Goal: Task Accomplishment & Management: Manage account settings

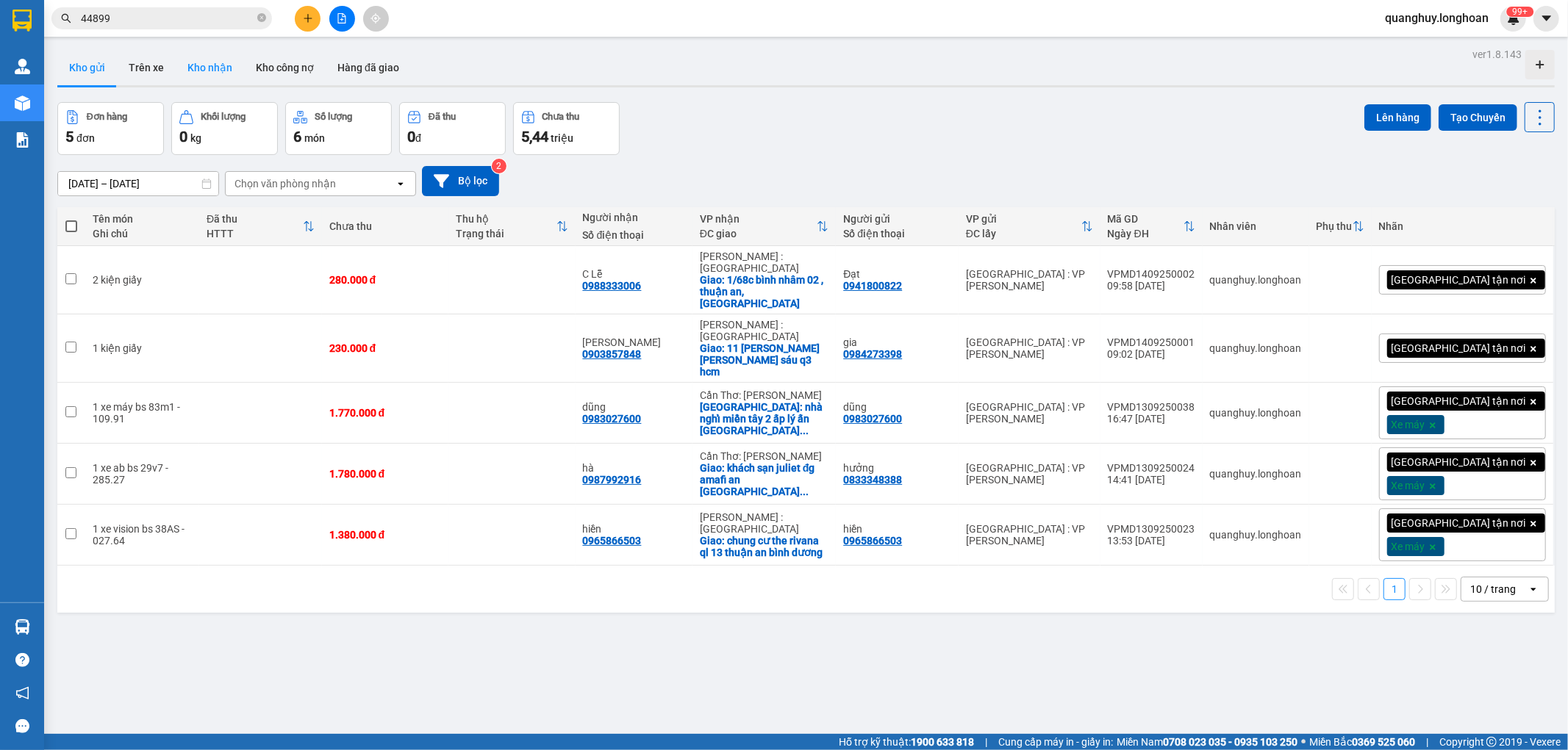
click at [208, 69] on button "Kho nhận" at bounding box center [210, 68] width 69 height 35
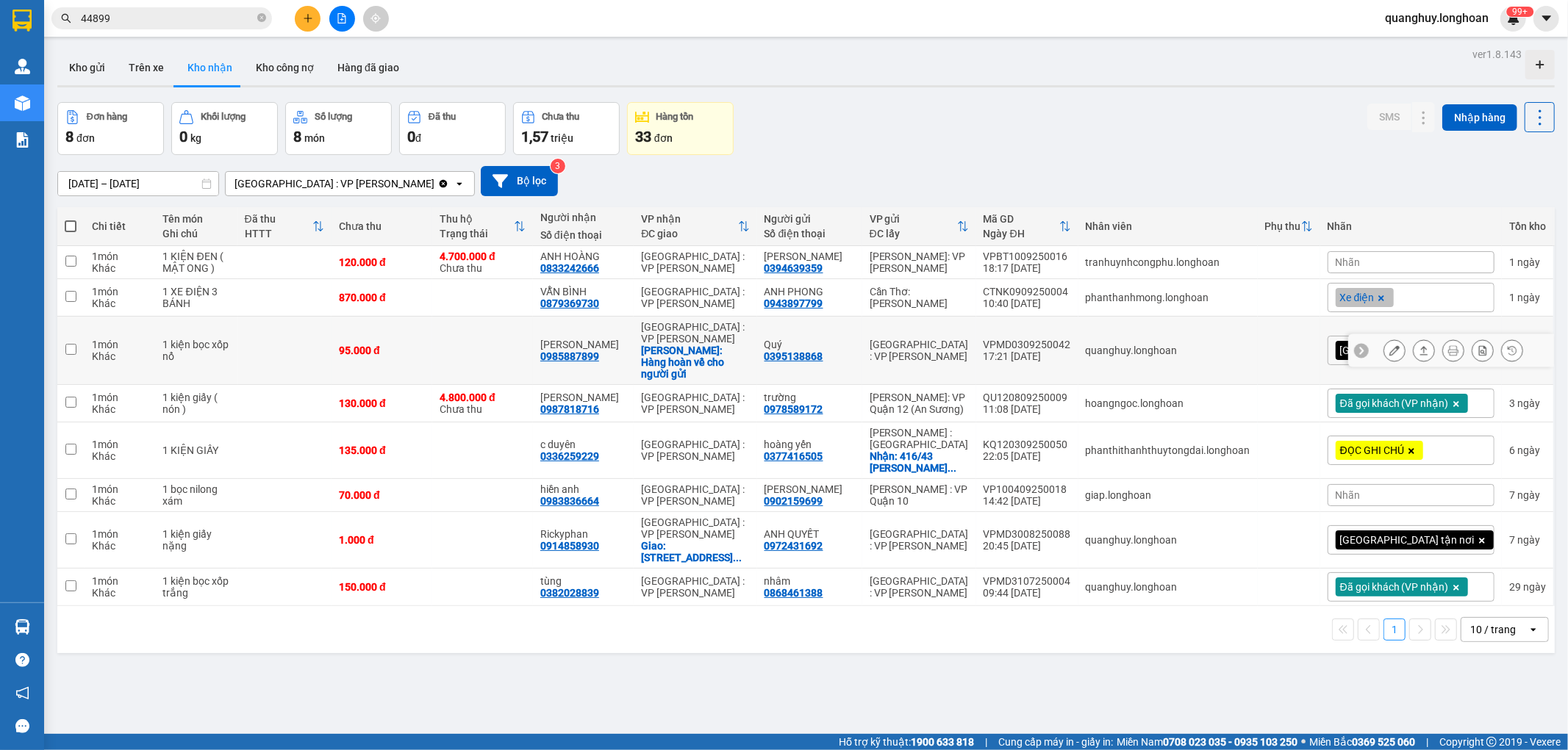
click at [373, 353] on td "95.000 đ" at bounding box center [382, 350] width 100 height 69
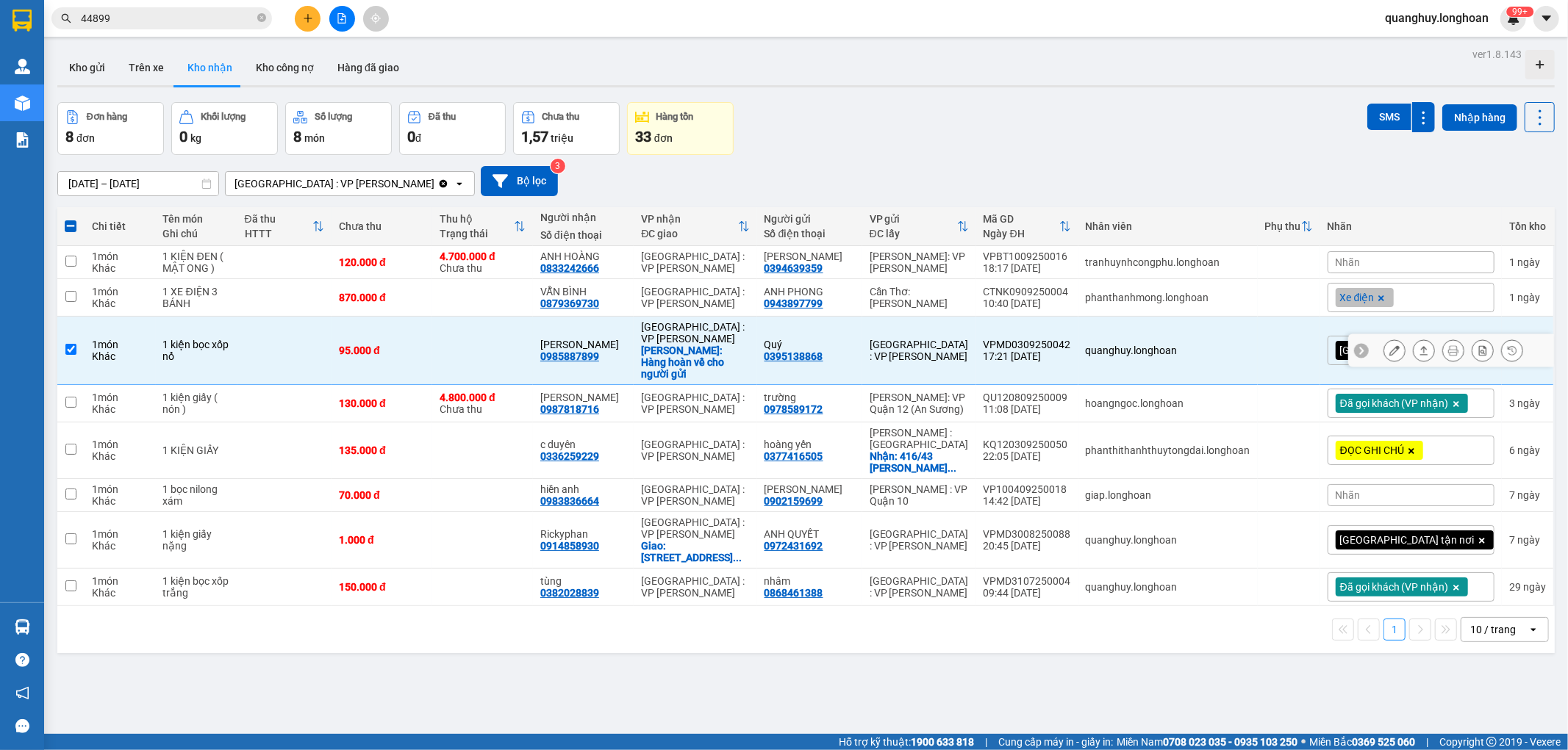
click at [415, 358] on td "95.000 đ" at bounding box center [382, 350] width 100 height 69
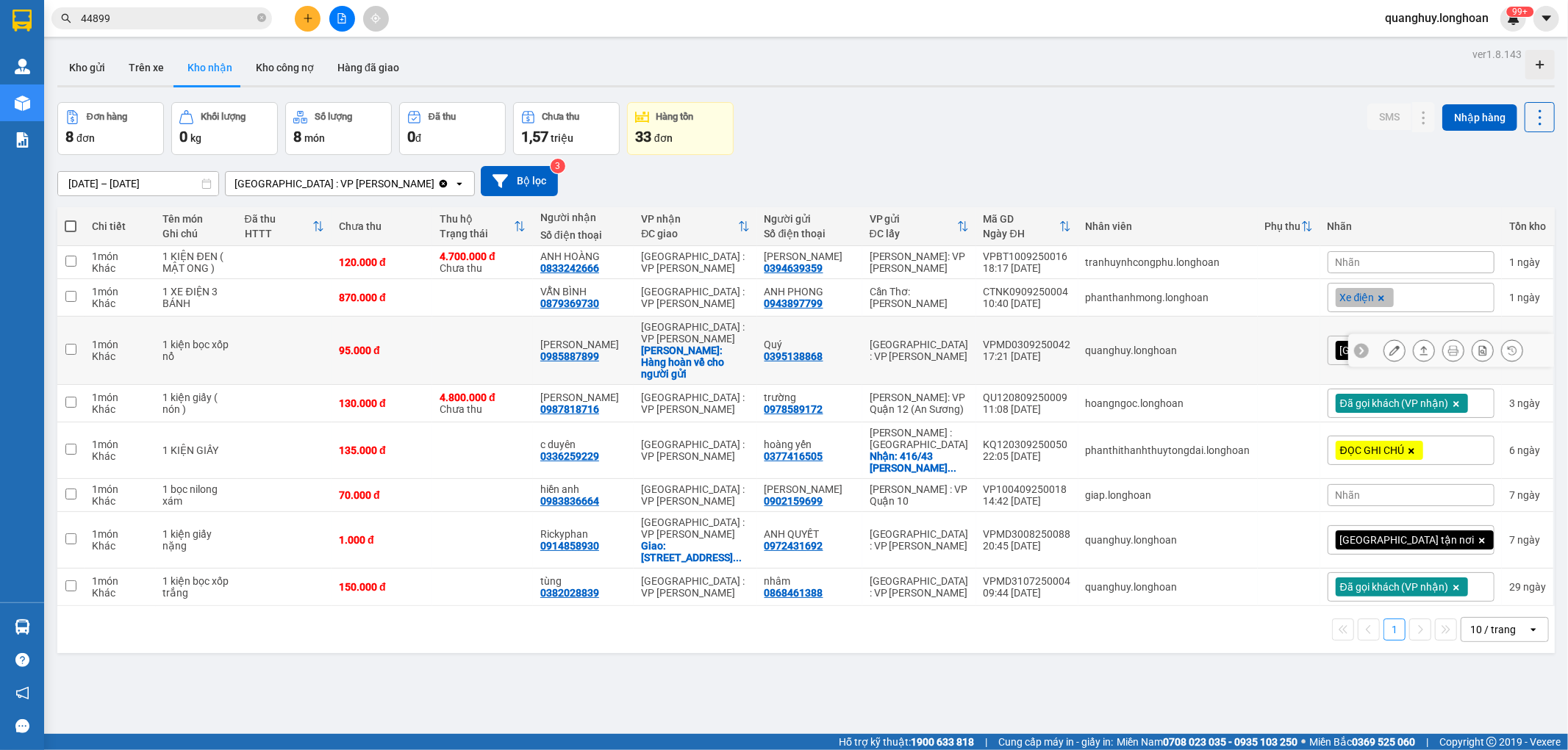
click at [415, 358] on td "95.000 đ" at bounding box center [382, 350] width 100 height 69
checkbox input "true"
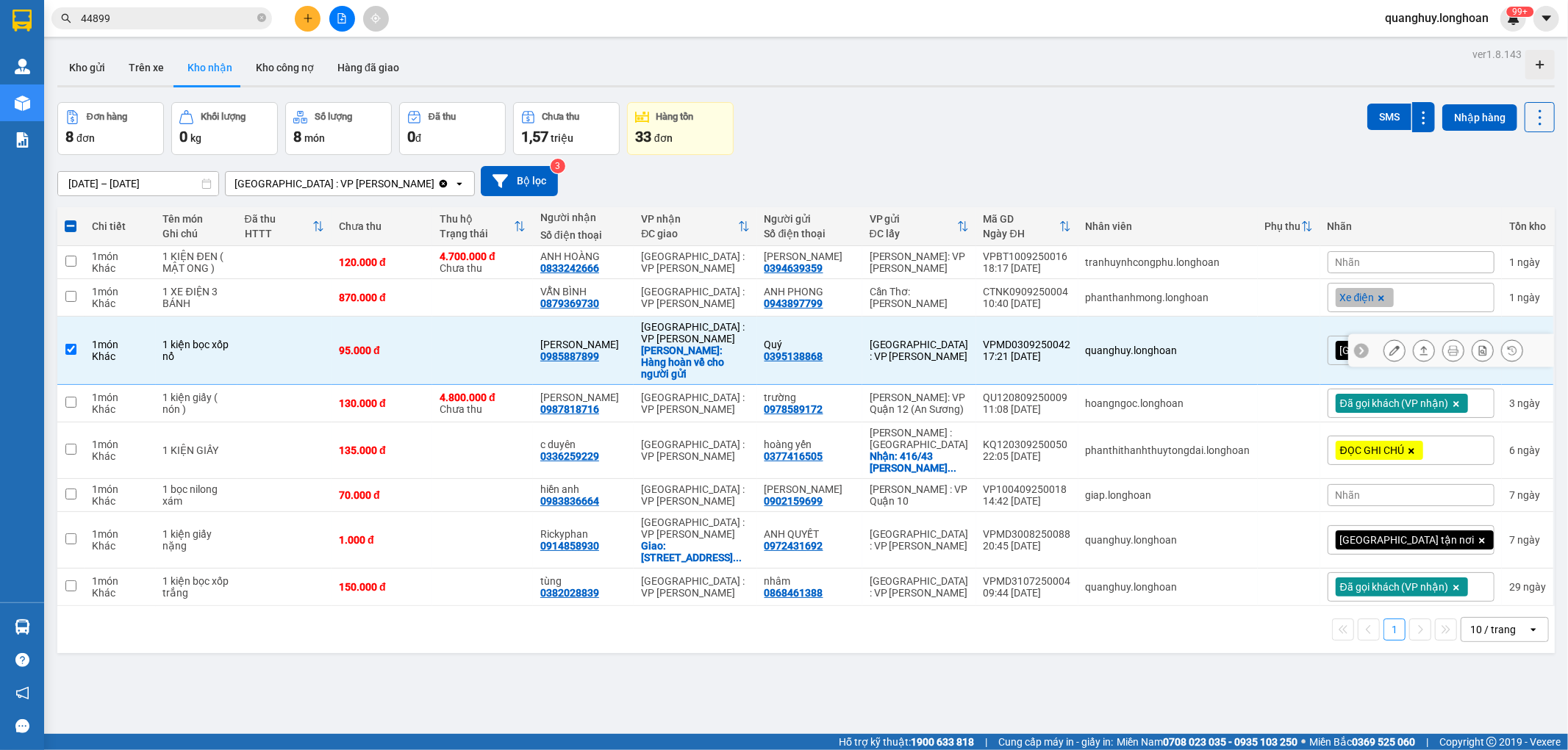
click at [1390, 347] on icon at bounding box center [1394, 350] width 10 height 10
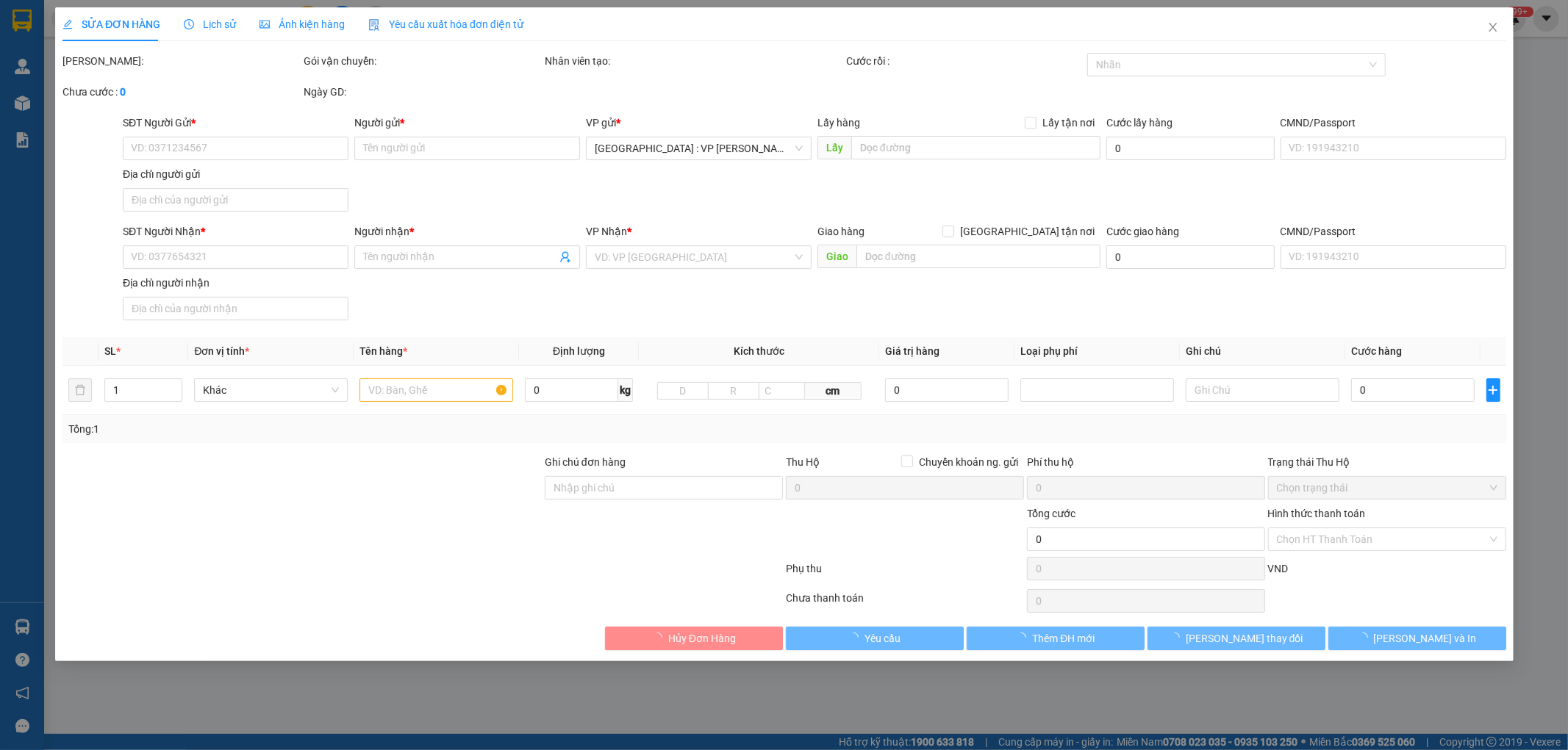
type input "0395138868"
type input "Quý"
type input "0985887899"
type input "[PERSON_NAME]"
checkbox input "true"
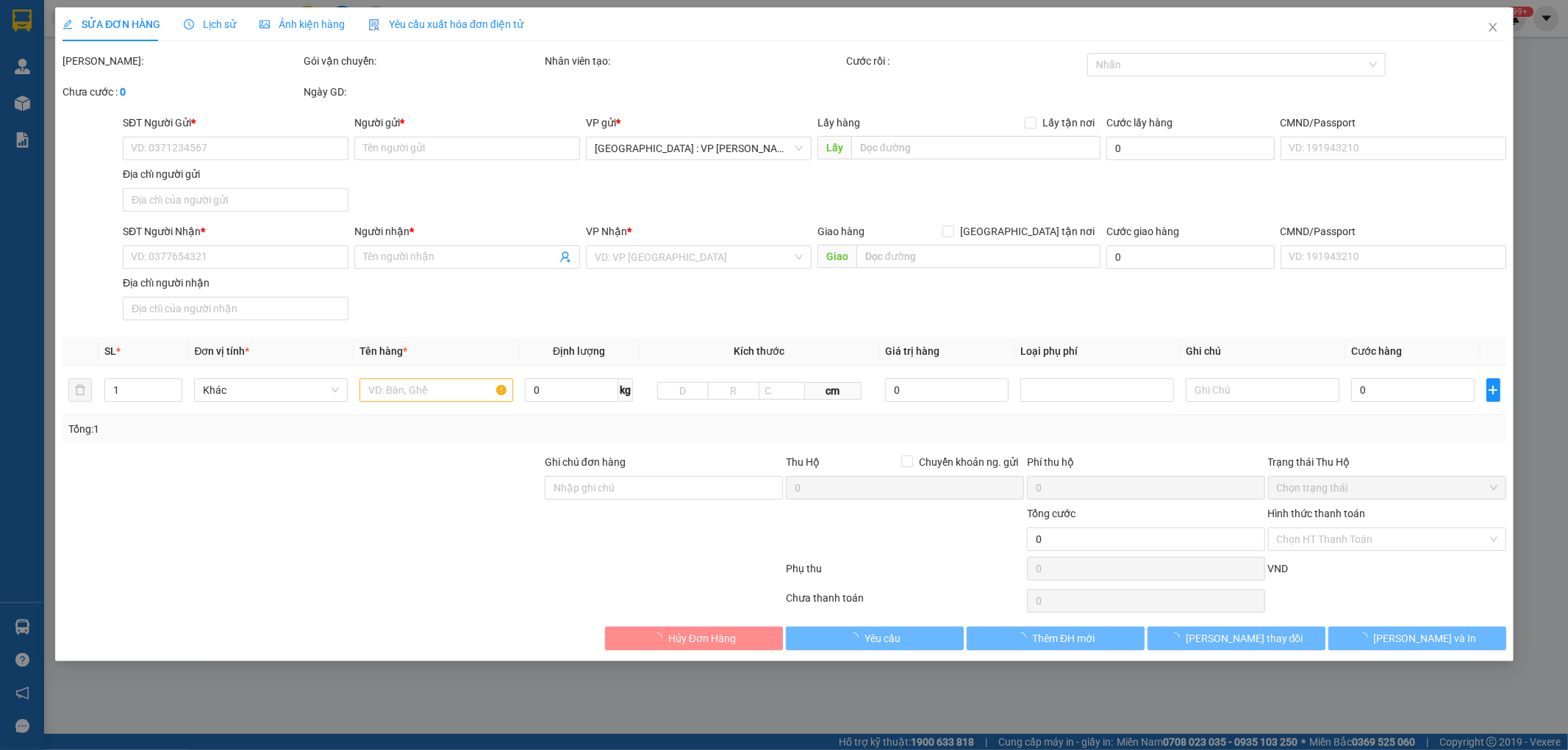
type input "Hàng hoàn về cho người gửi"
type input "10.000"
type input "95.000"
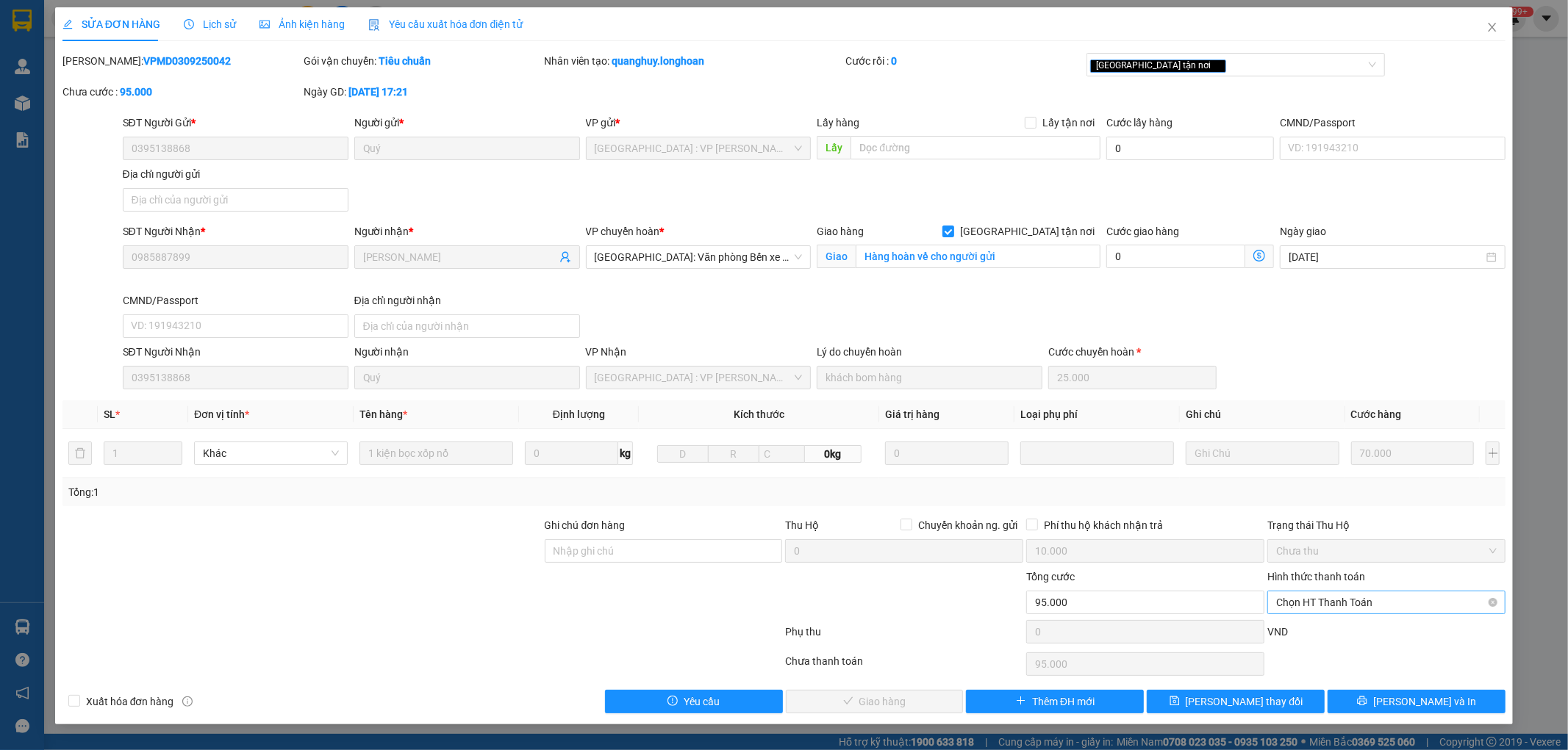
click at [1339, 611] on span "Chọn HT Thanh Toán" at bounding box center [1387, 603] width 221 height 22
click at [1320, 632] on div "Tại văn phòng" at bounding box center [1387, 632] width 221 height 16
type input "0"
click at [859, 715] on div "SỬA ĐƠN HÀNG Lịch sử Ảnh kiện hàng Yêu cầu xuất hóa đơn điện tử Total Paid Fee …" at bounding box center [784, 367] width 1459 height 718
click at [870, 708] on span "[PERSON_NAME] và Giao hàng" at bounding box center [884, 701] width 141 height 16
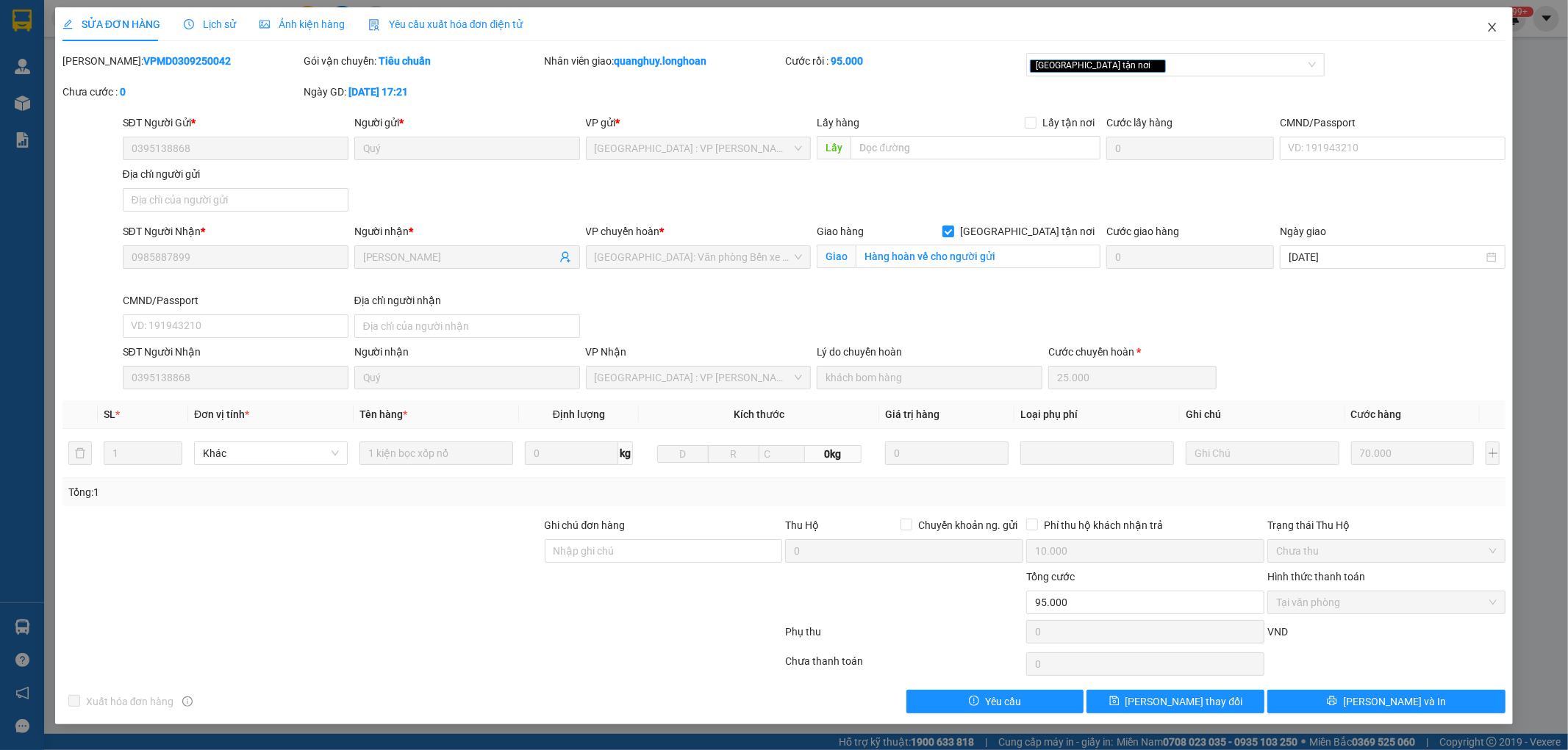
click at [1493, 25] on icon "close" at bounding box center [1492, 27] width 12 height 12
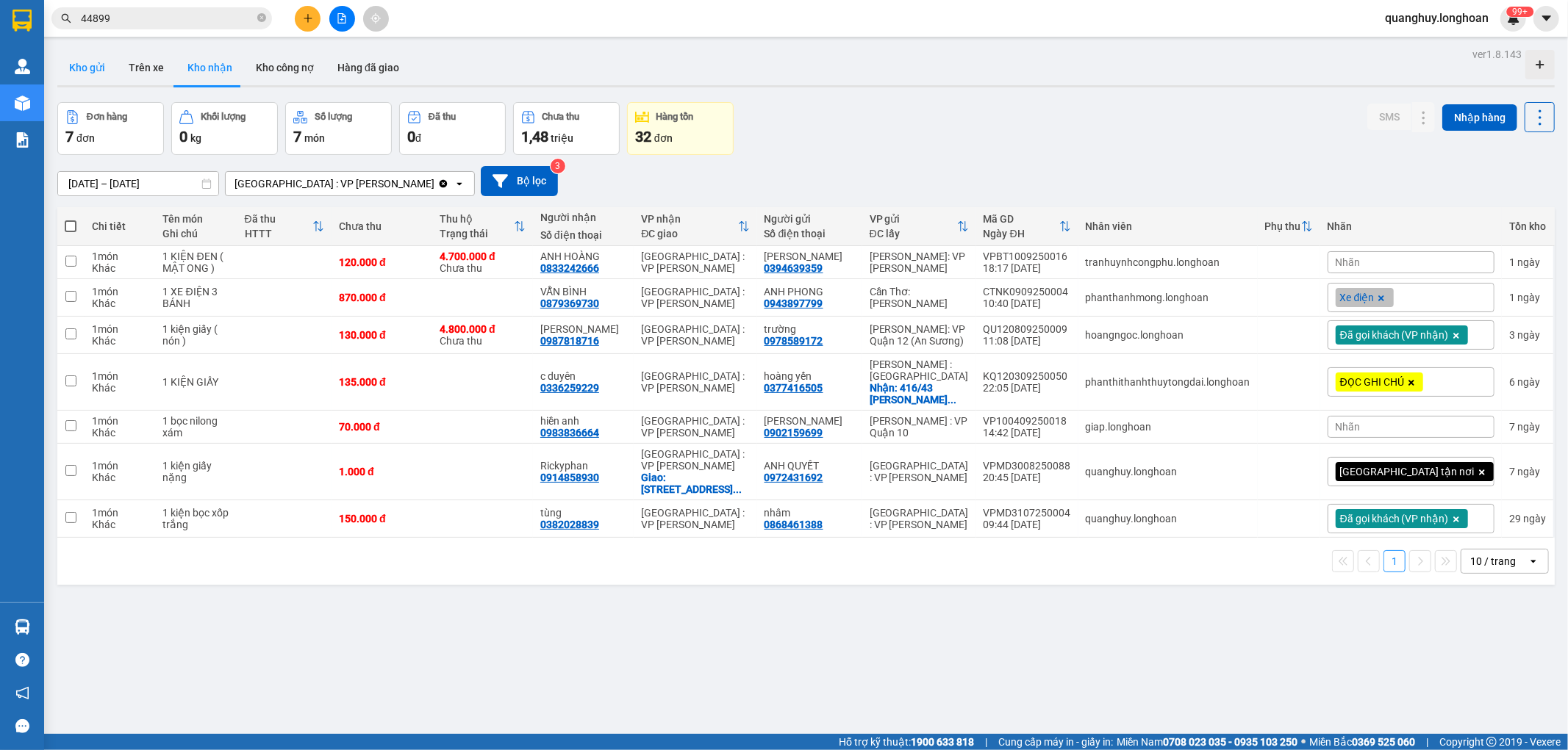
click at [84, 53] on button "Kho gửi" at bounding box center [86, 68] width 59 height 35
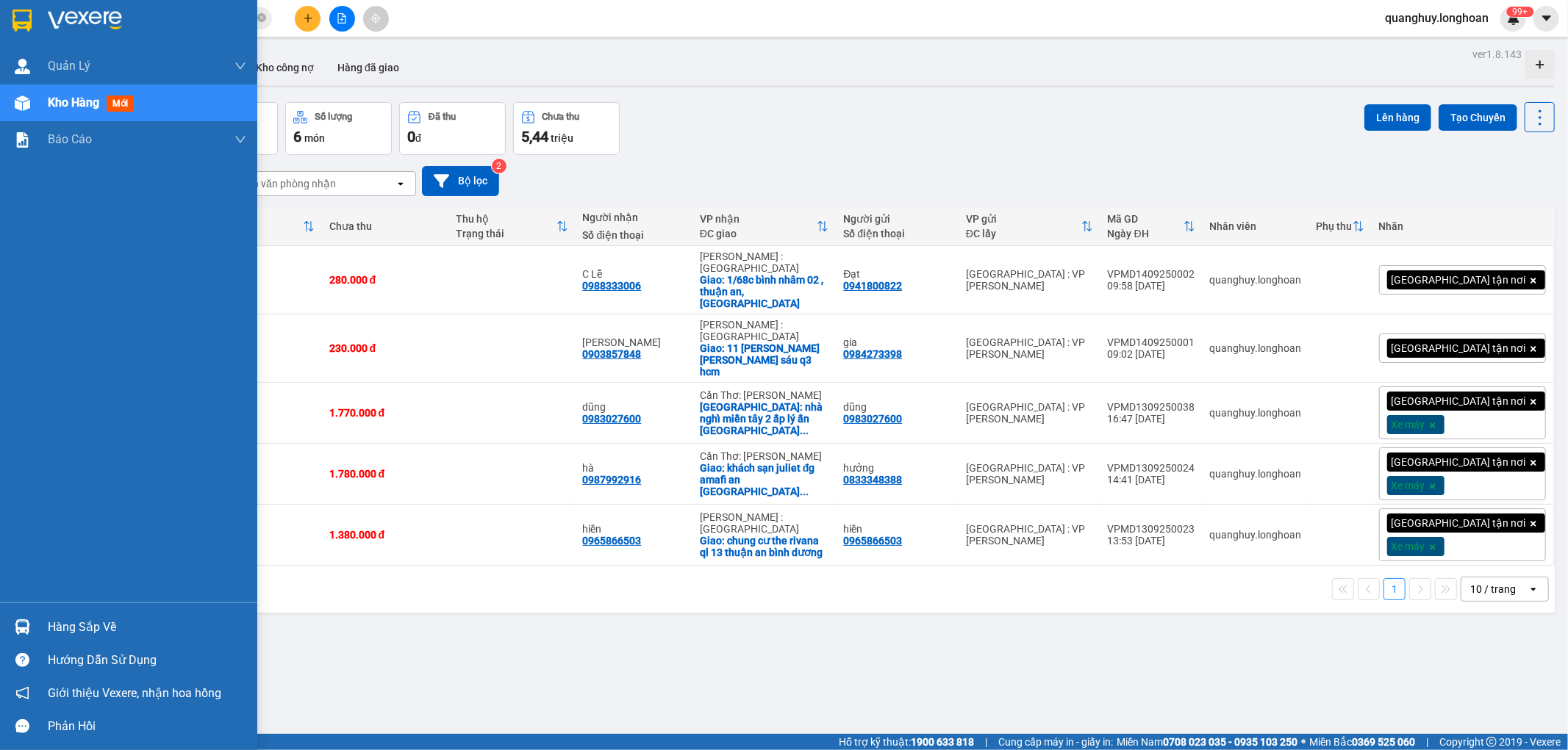
click at [32, 16] on div at bounding box center [22, 20] width 25 height 25
click at [25, 19] on img at bounding box center [22, 20] width 19 height 22
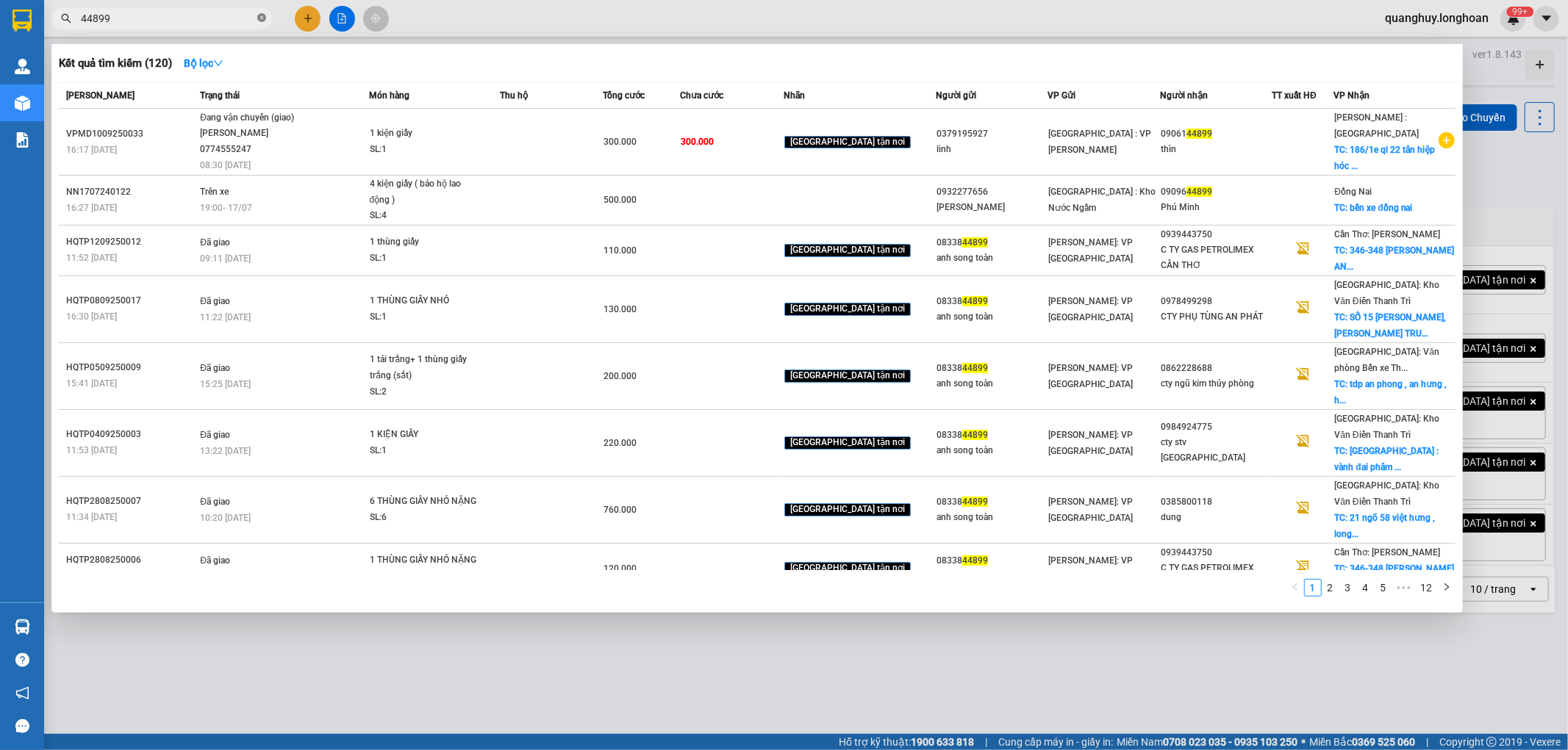
click at [259, 15] on icon "close-circle" at bounding box center [261, 17] width 8 height 8
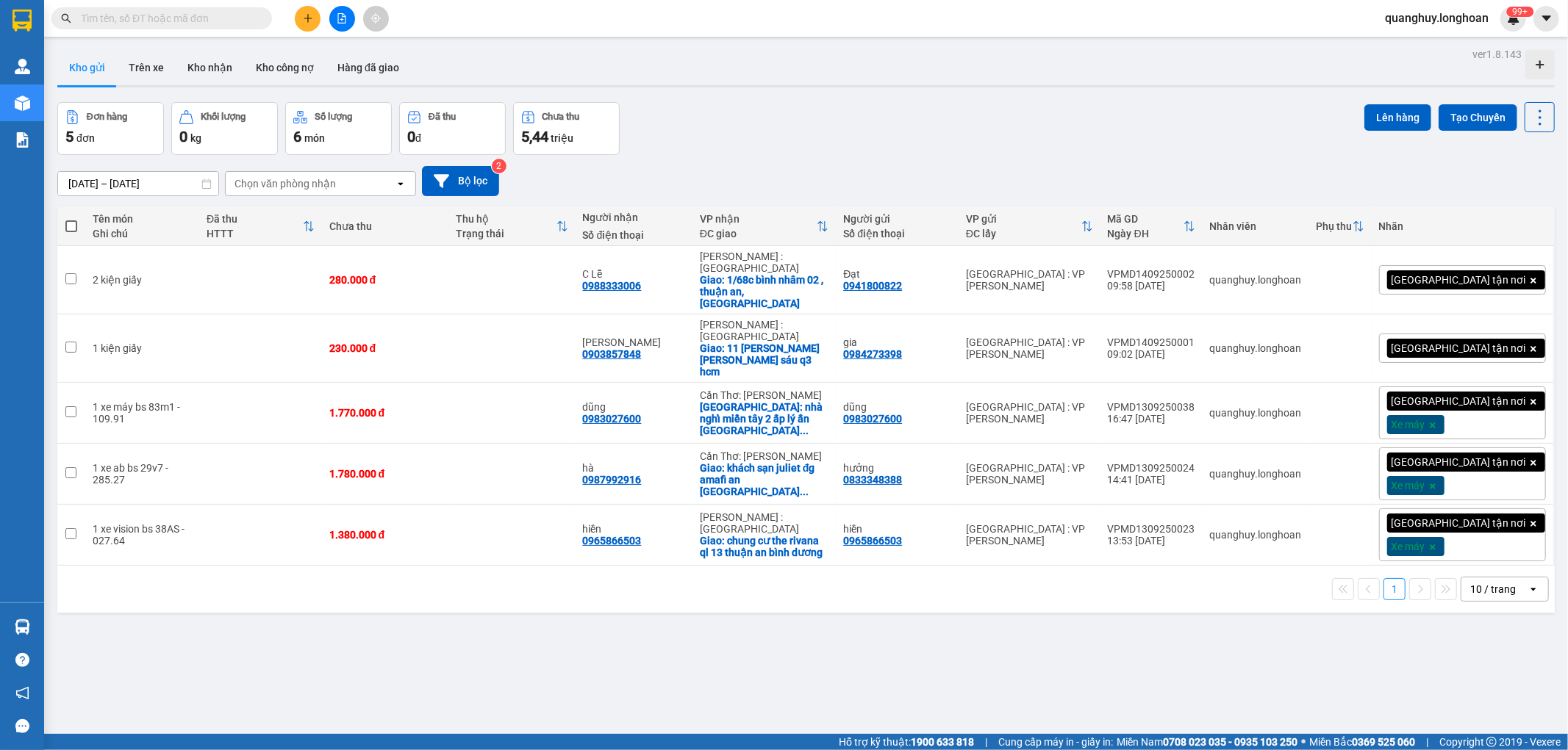
click at [208, 15] on input "text" at bounding box center [168, 18] width 174 height 16
paste input "0333725169"
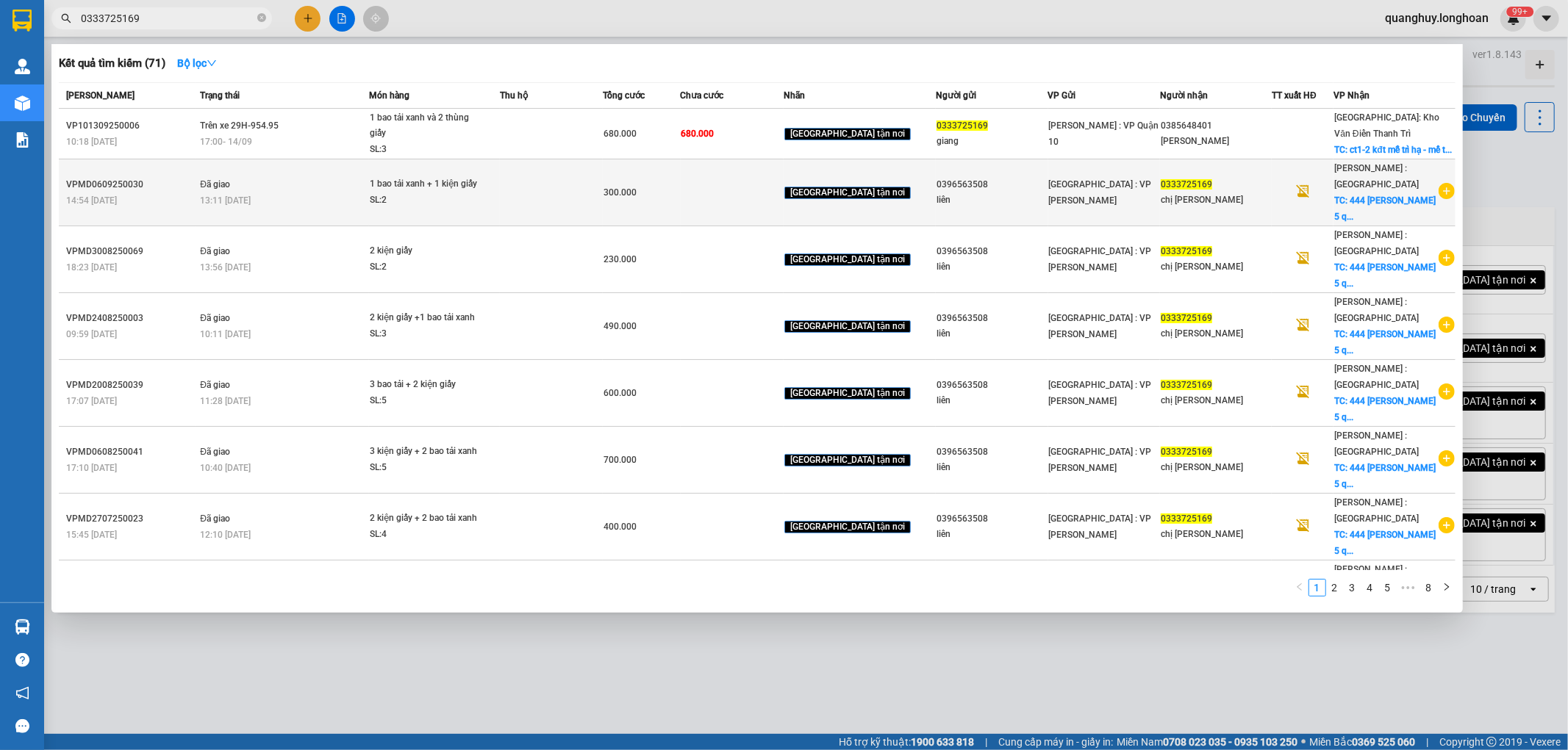
type input "0333725169"
click at [1442, 199] on icon "plus-circle" at bounding box center [1447, 191] width 16 height 16
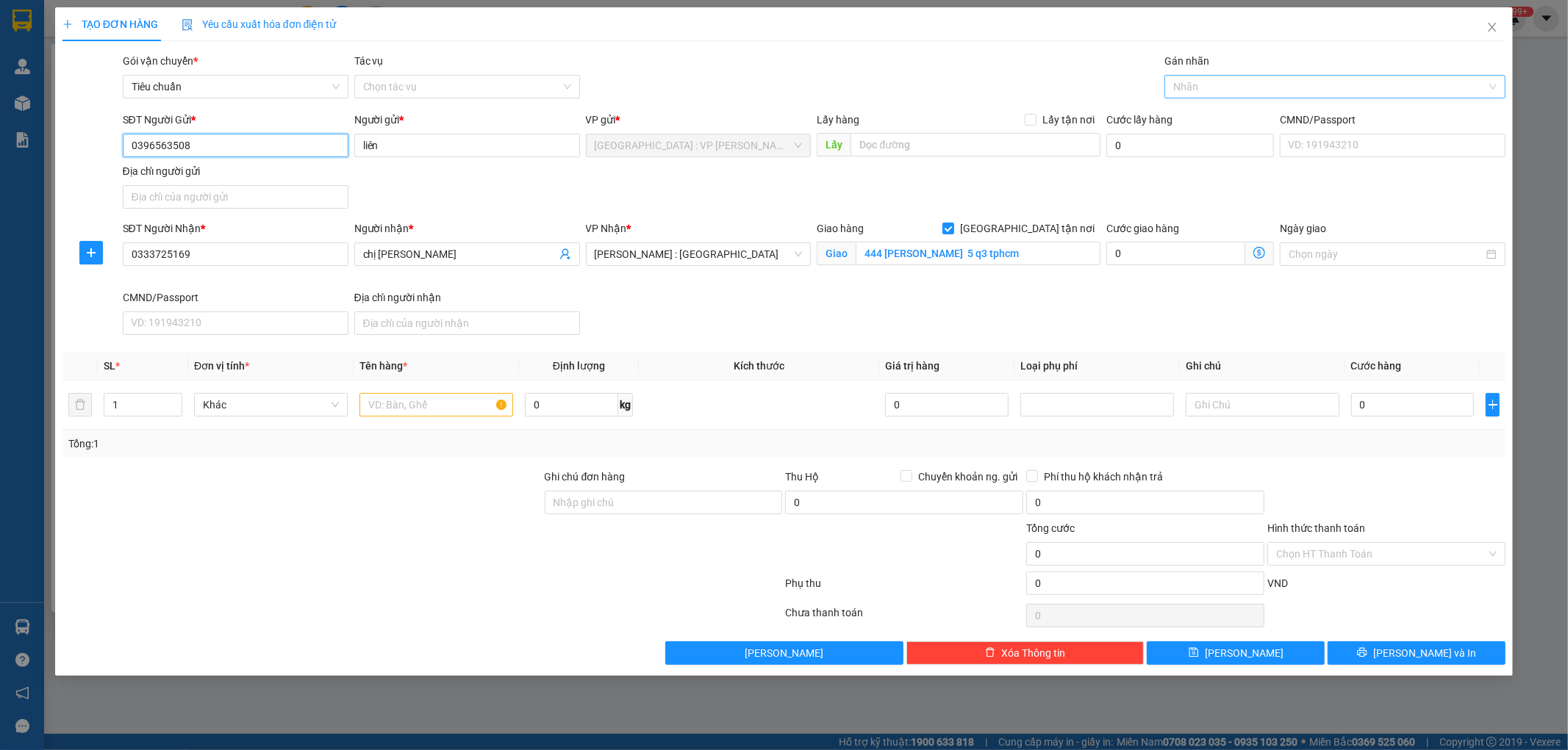
click at [1230, 86] on div at bounding box center [1327, 86] width 319 height 18
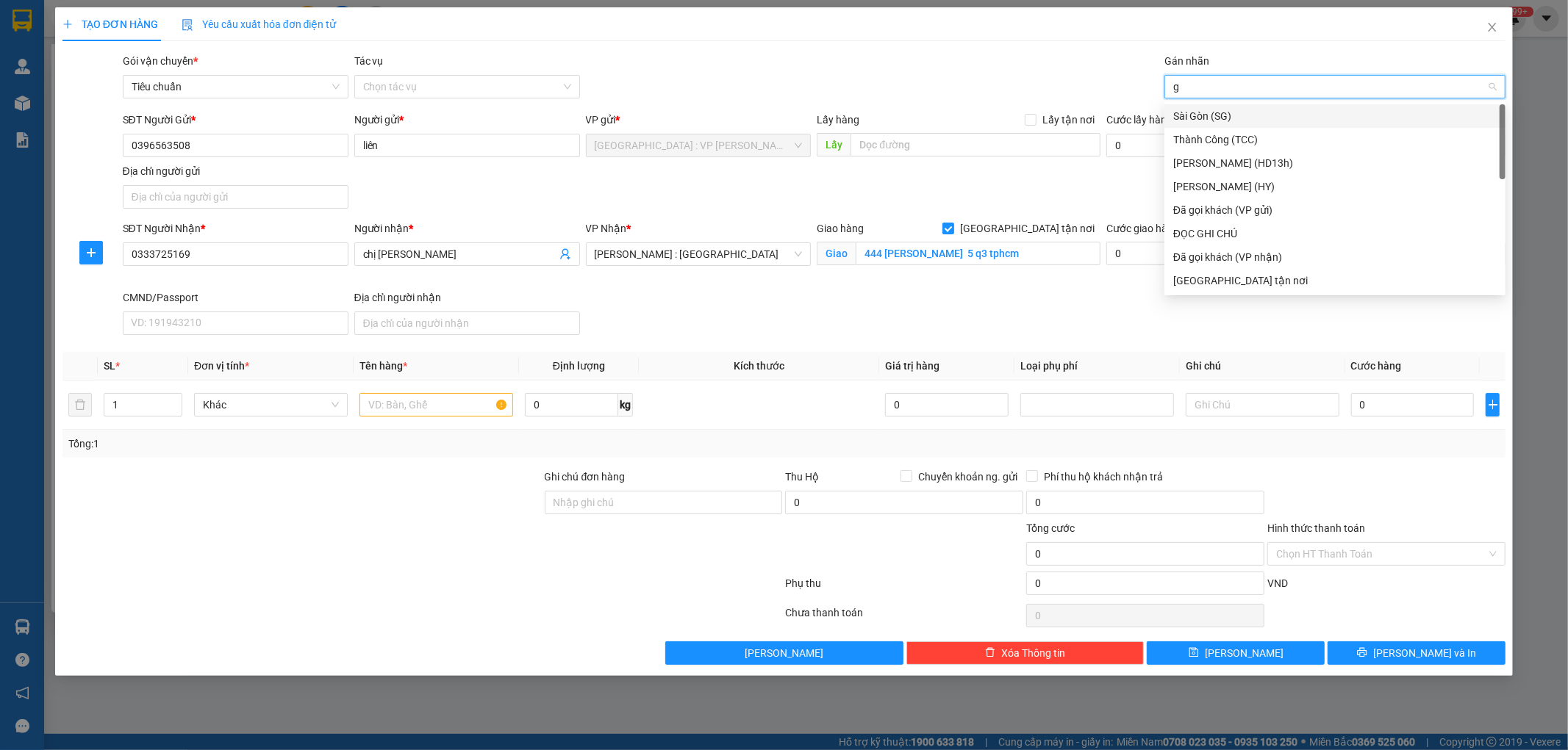
type input "gt"
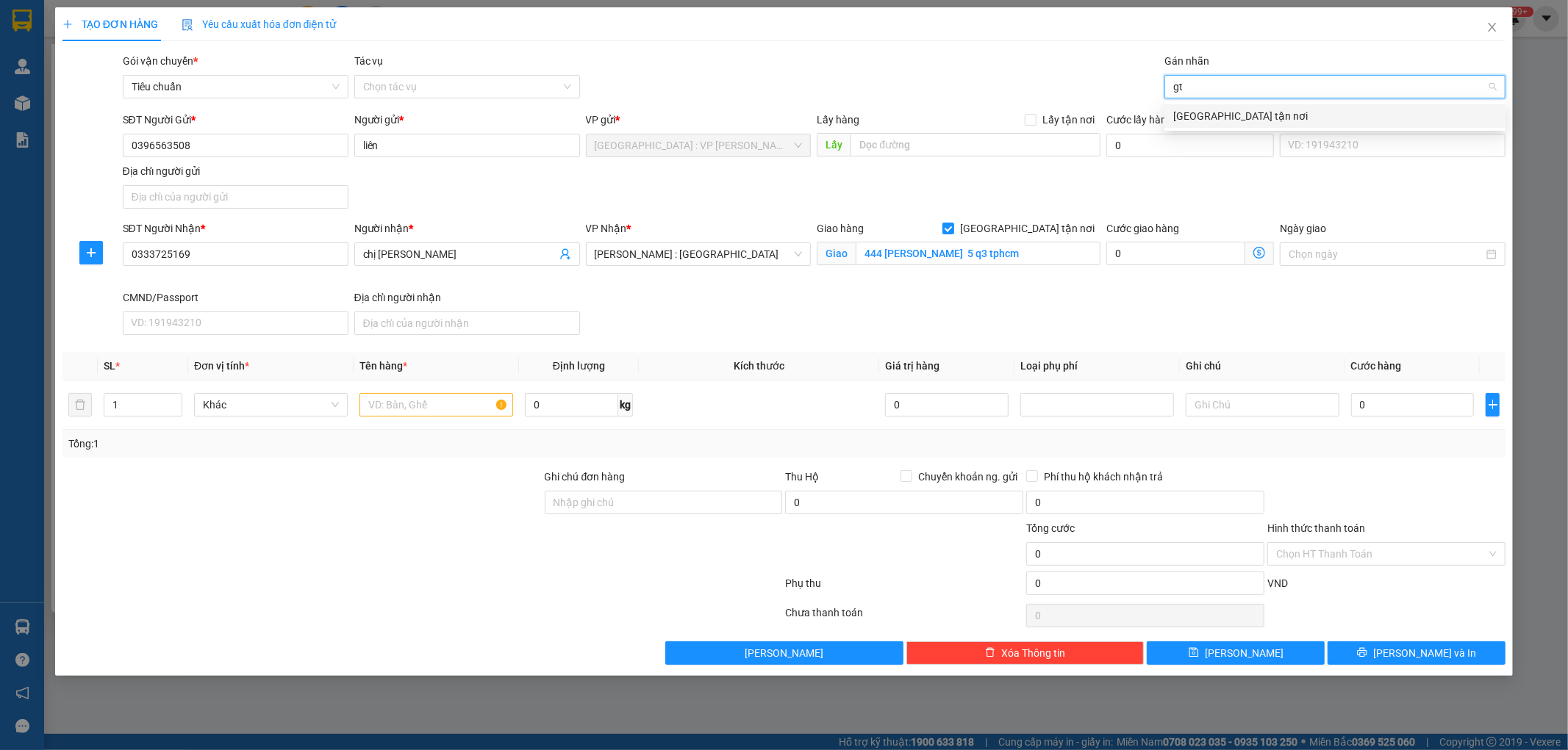
click at [1204, 108] on div "[GEOGRAPHIC_DATA] tận nơi" at bounding box center [1335, 116] width 323 height 16
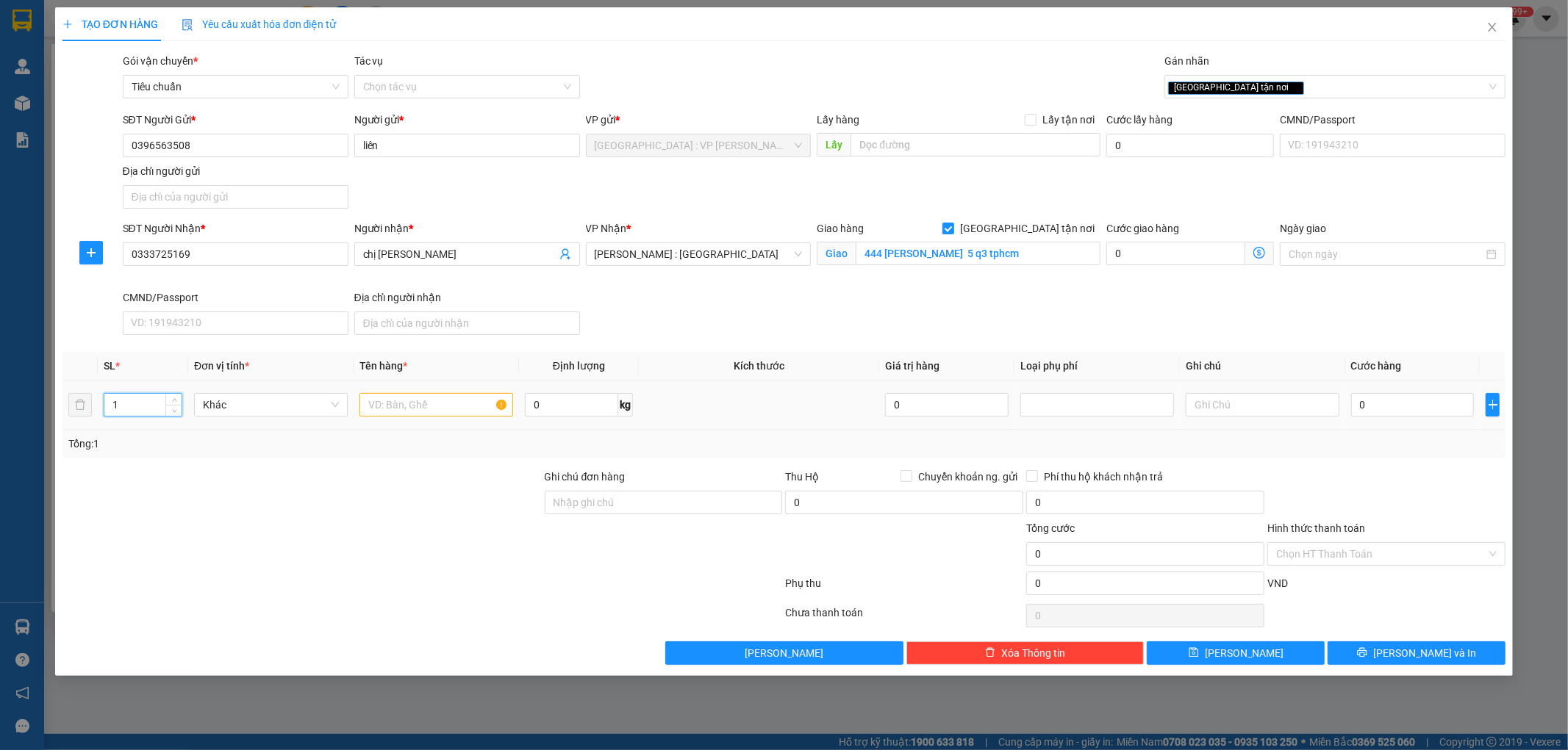
click at [130, 407] on input "1" at bounding box center [143, 404] width 77 height 22
type input "2"
click at [471, 405] on input "text" at bounding box center [436, 405] width 154 height 23
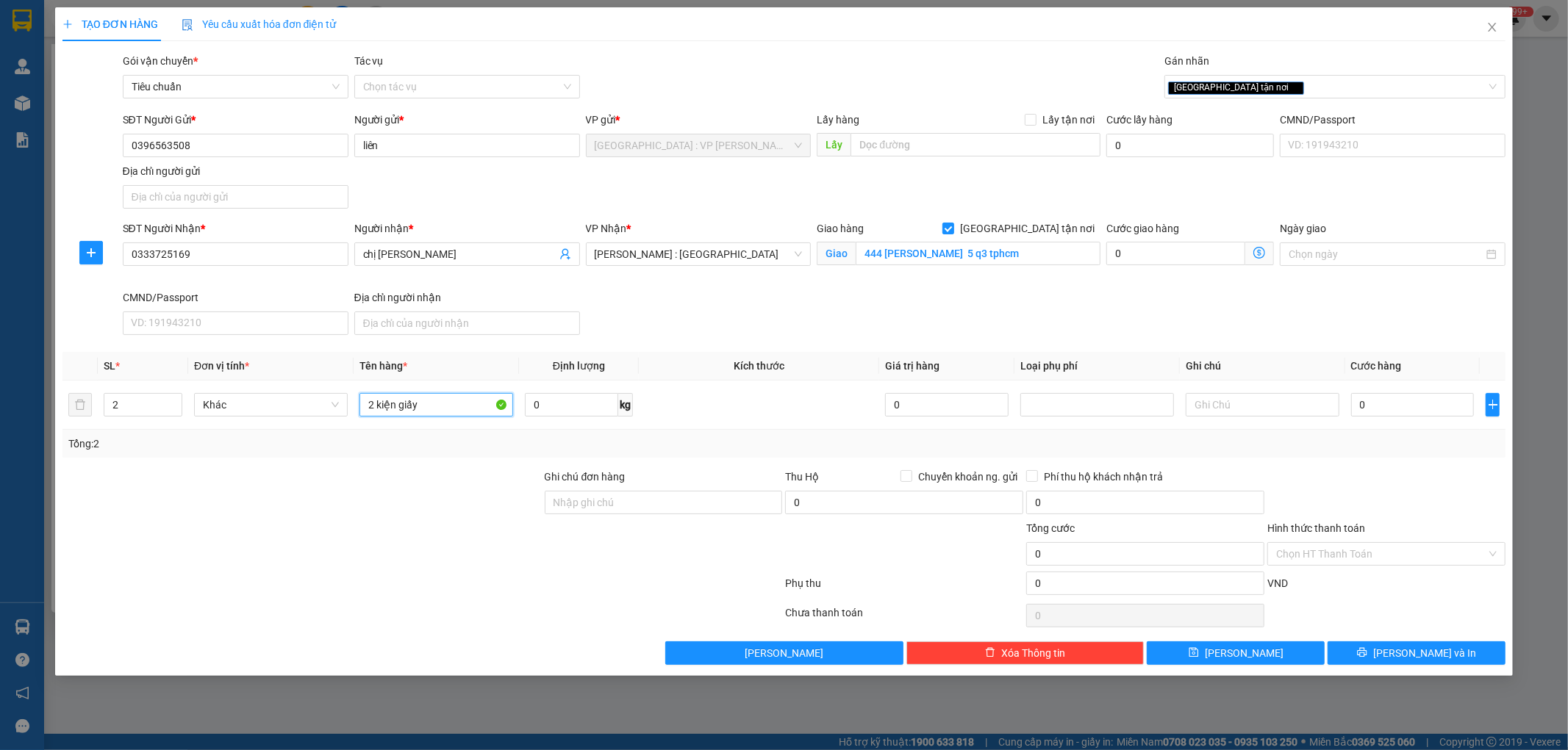
type input "2 kiện giấy"
click at [450, 500] on div at bounding box center [302, 495] width 483 height 52
click at [1400, 404] on input "0" at bounding box center [1414, 405] width 124 height 23
type input "3"
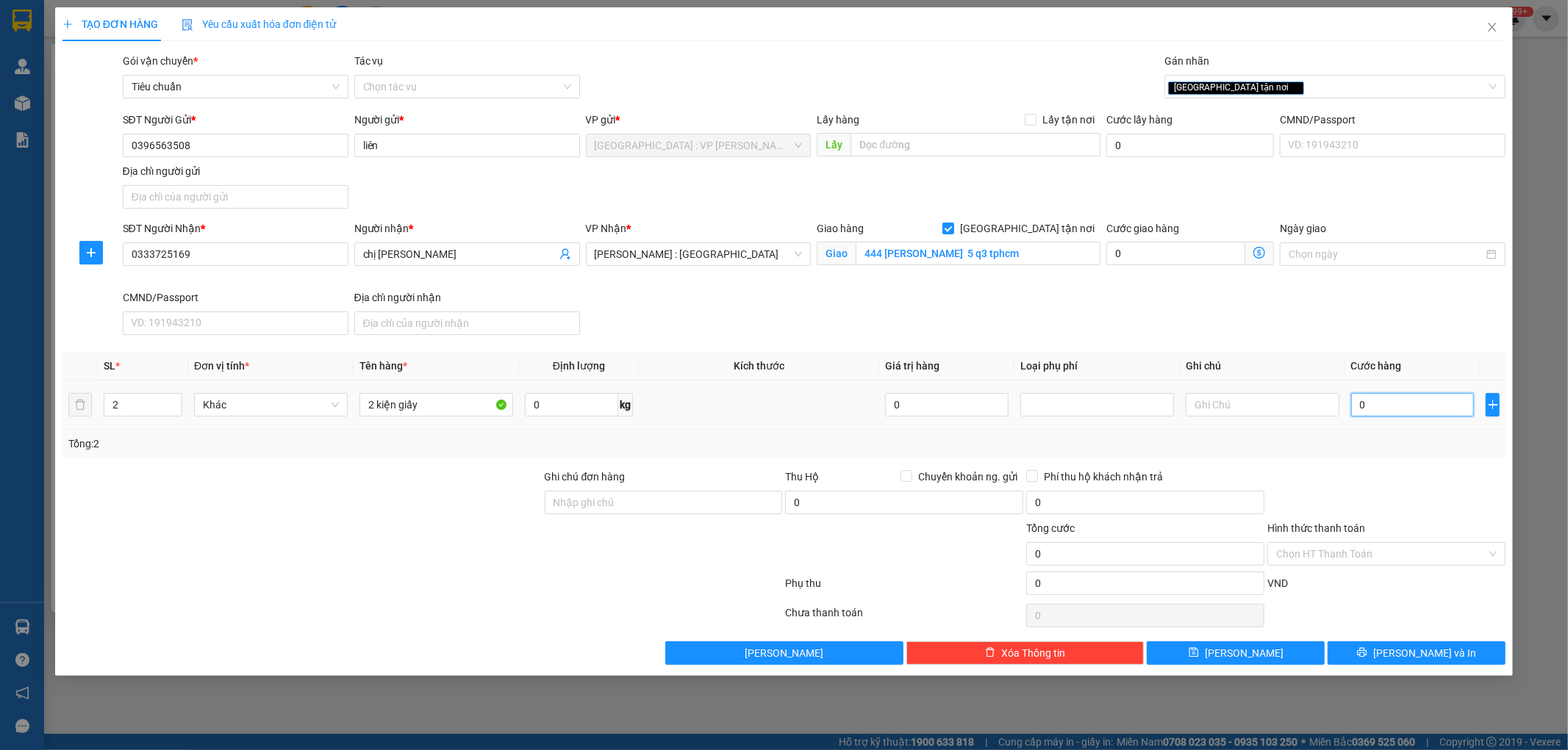
type input "3"
type input "32"
type input "320"
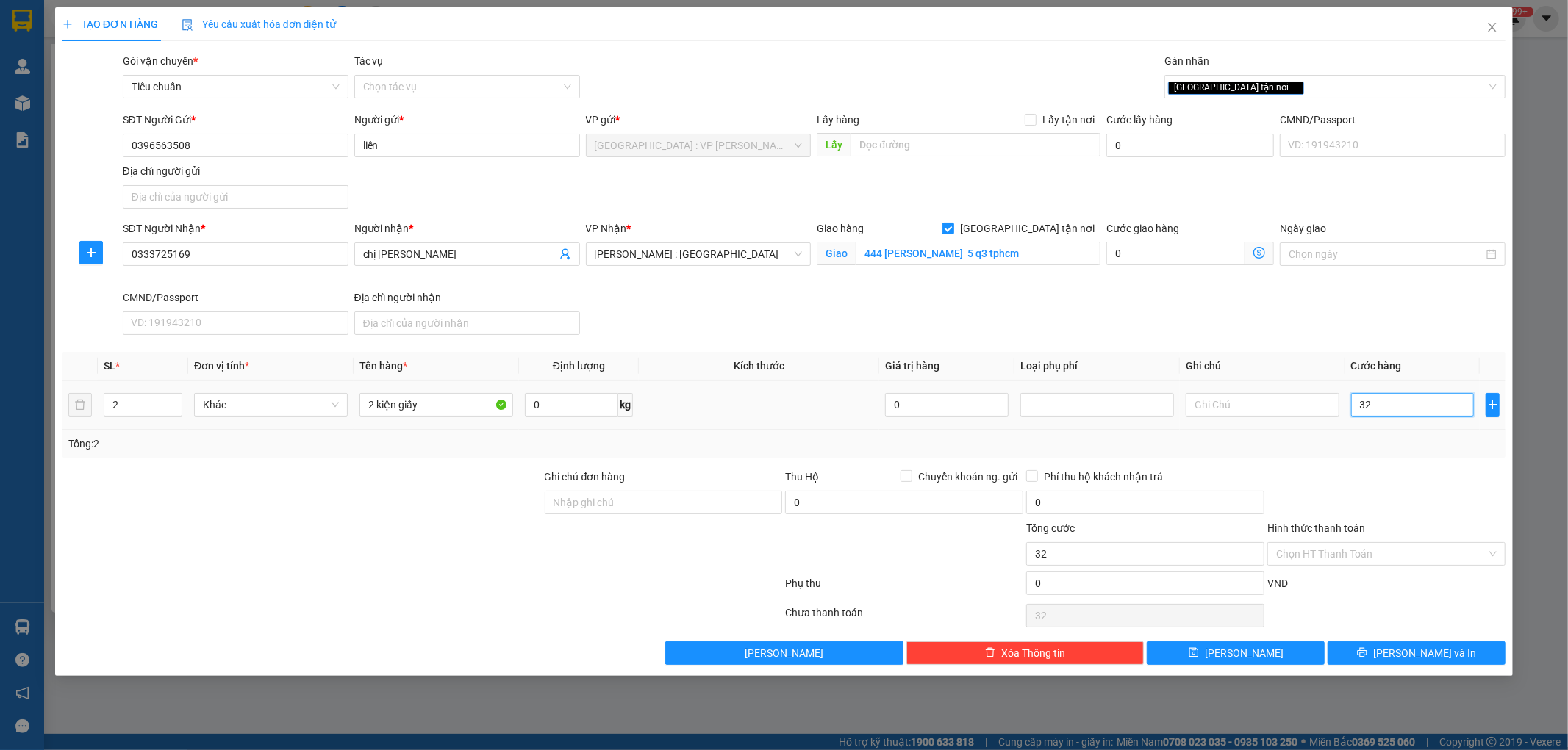
type input "320"
type input "3.200"
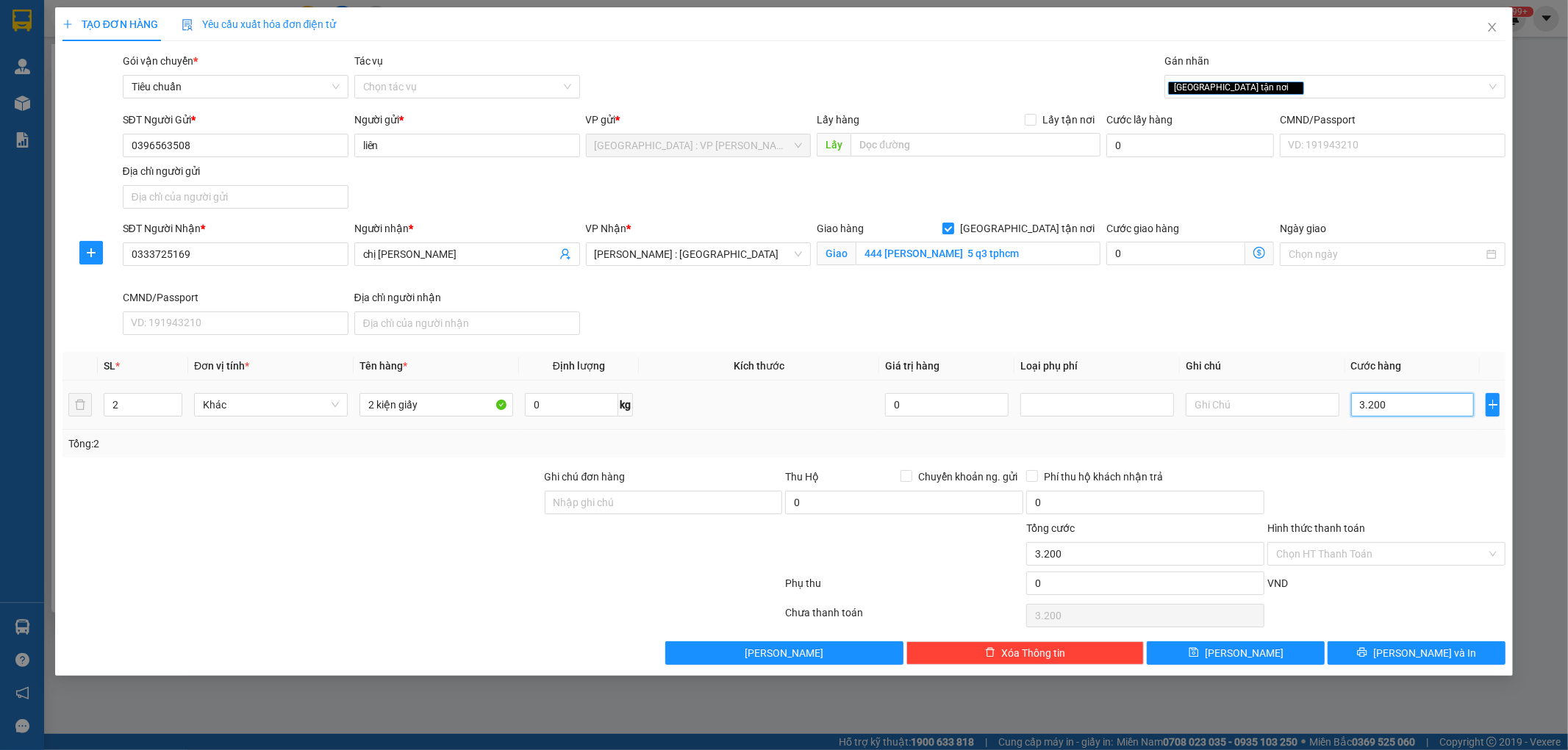
type input "32.000"
type input "320.000"
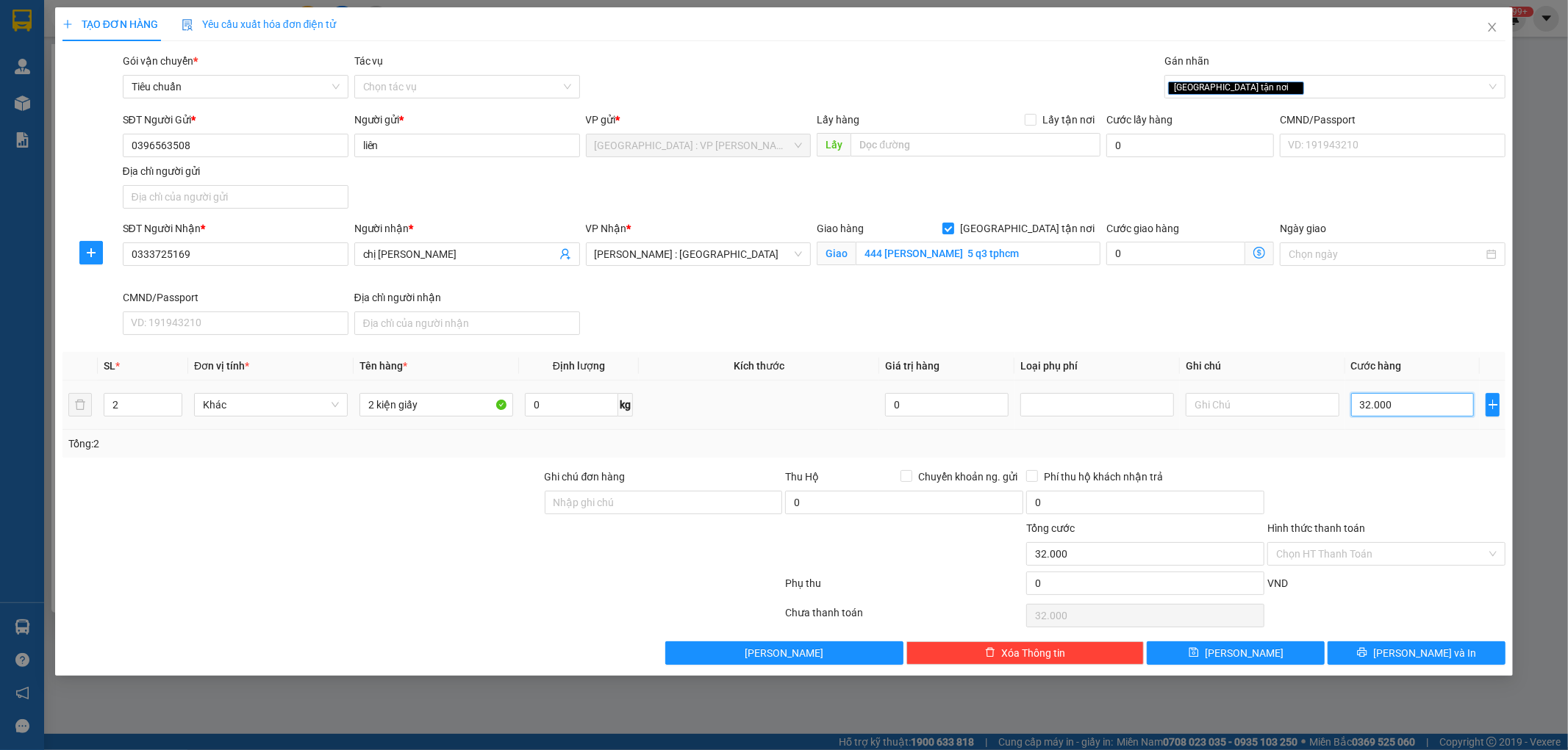
type input "320.000"
click at [1413, 406] on input "320.000" at bounding box center [1414, 405] width 124 height 23
type input "3"
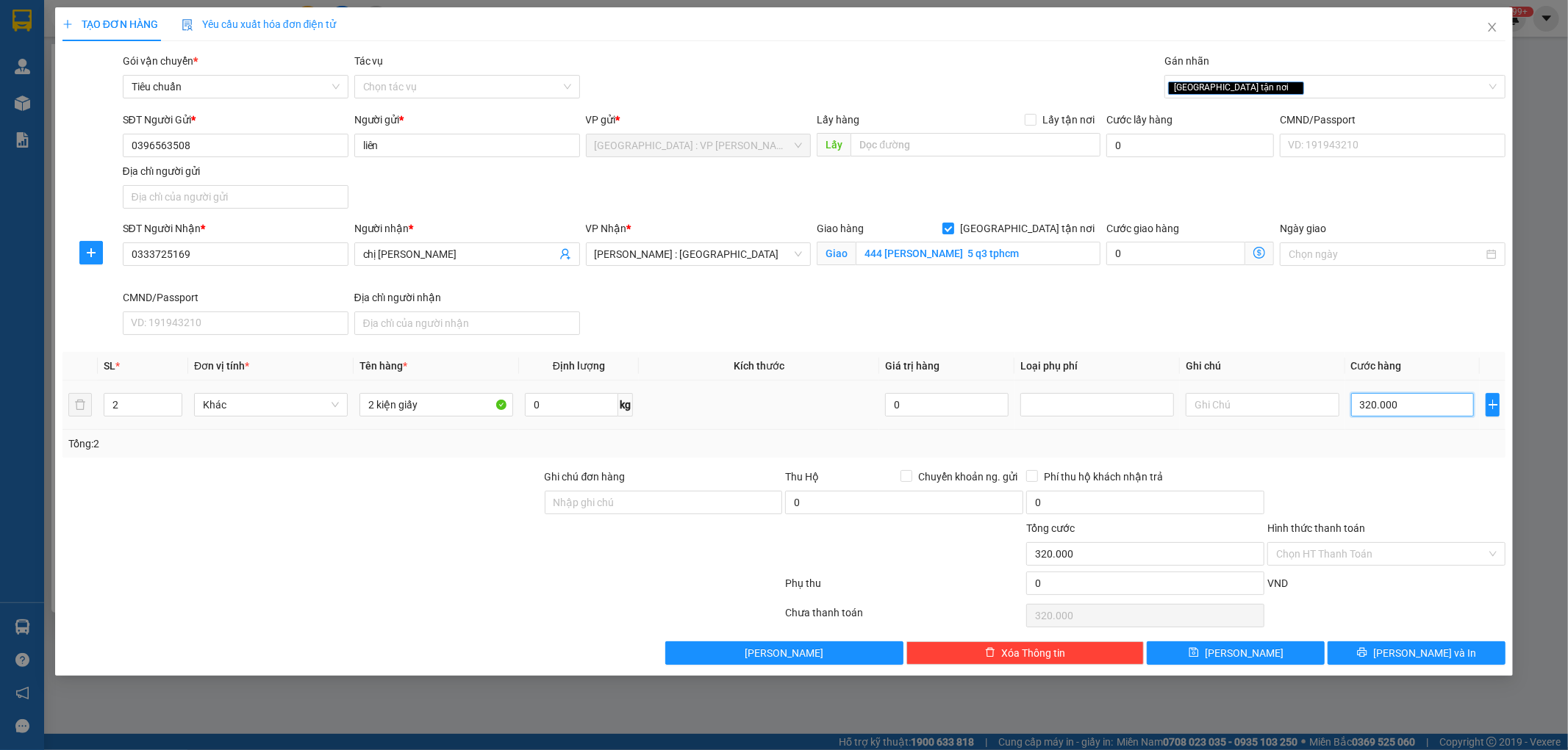
type input "3"
type input "32"
type input "320"
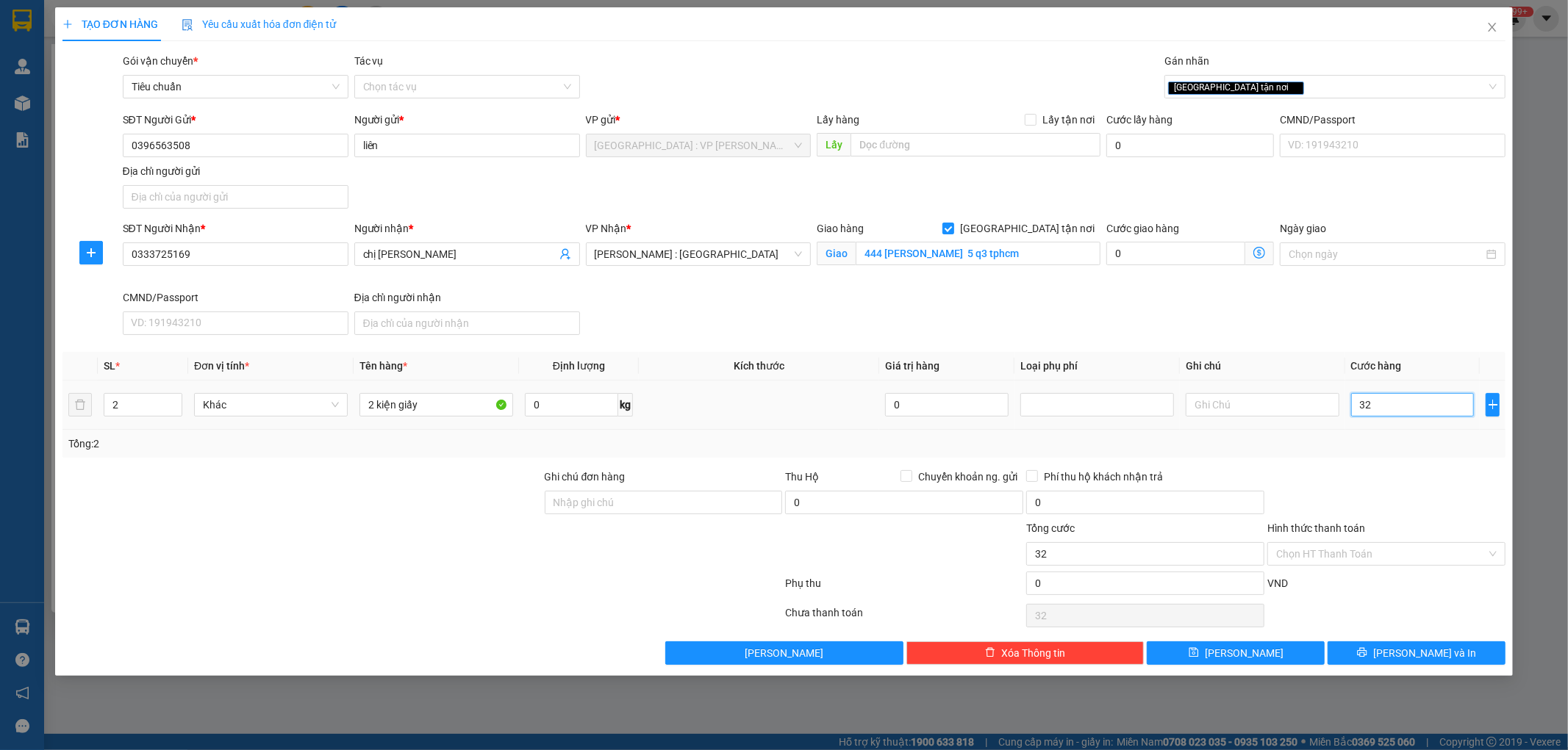
type input "320"
type input "3.200"
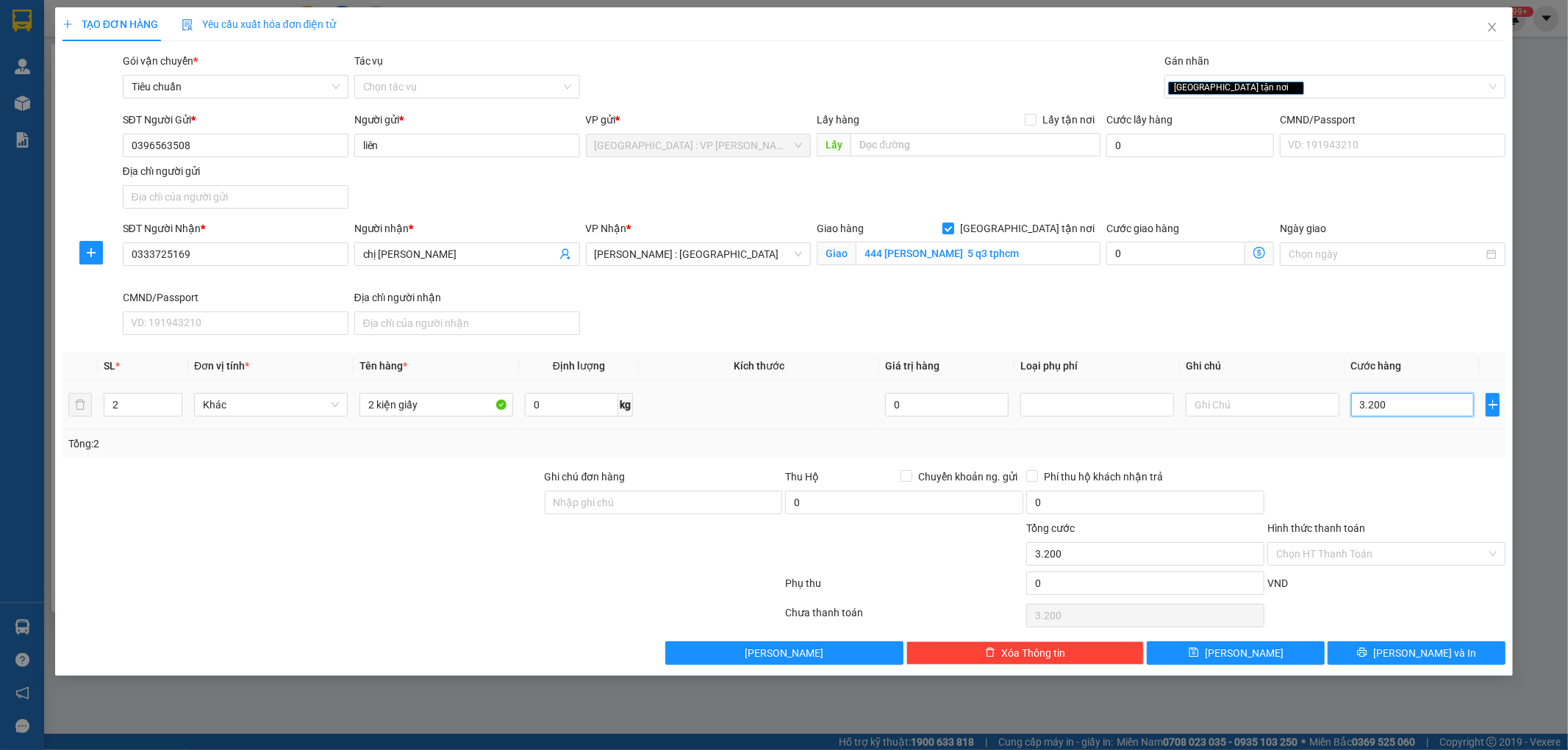
type input "32.000"
type input "320.000"
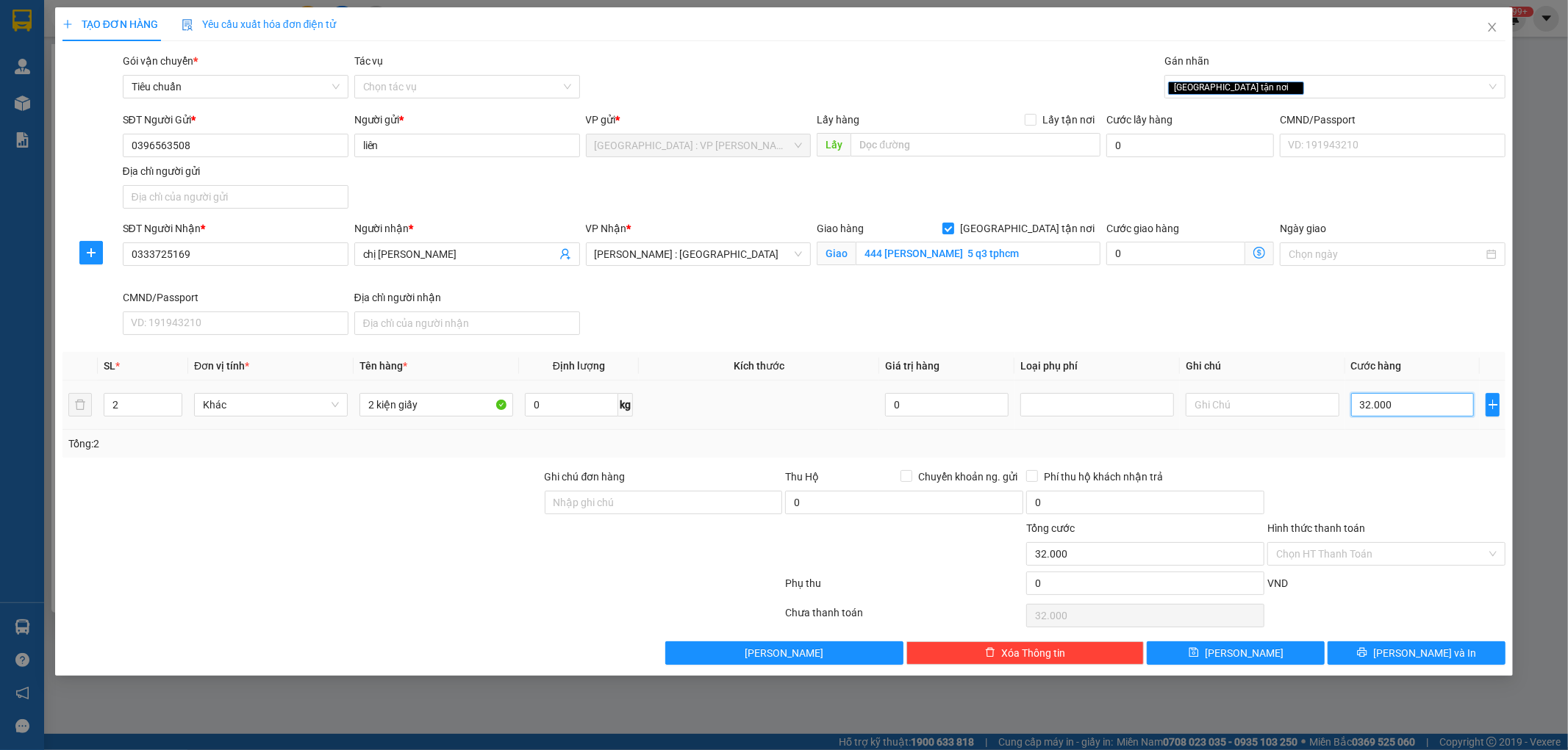
type input "320.000"
click at [1348, 476] on div at bounding box center [1387, 495] width 241 height 52
click at [1412, 412] on input "320.000" at bounding box center [1414, 405] width 124 height 23
type input "3"
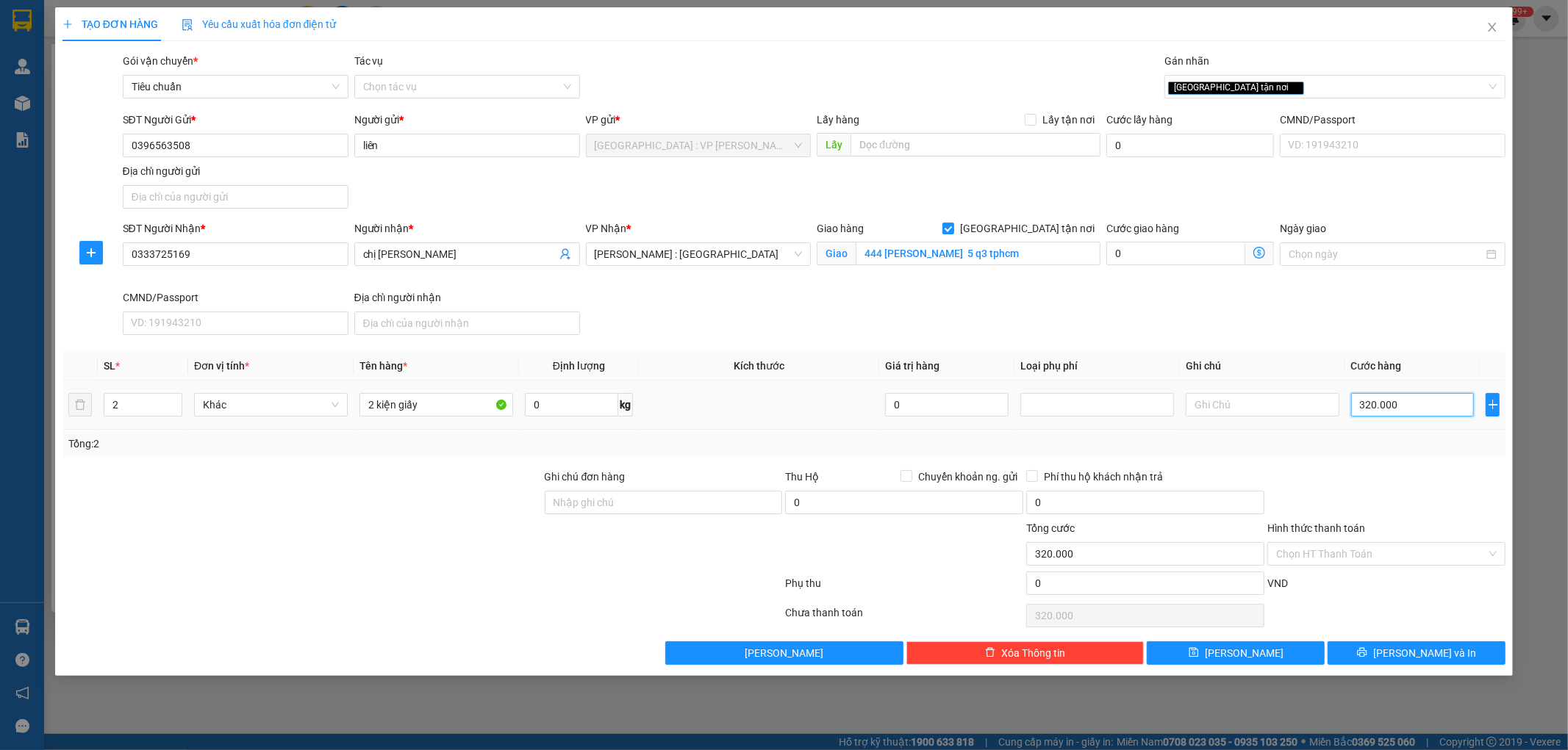
type input "3"
type input "32"
type input "320"
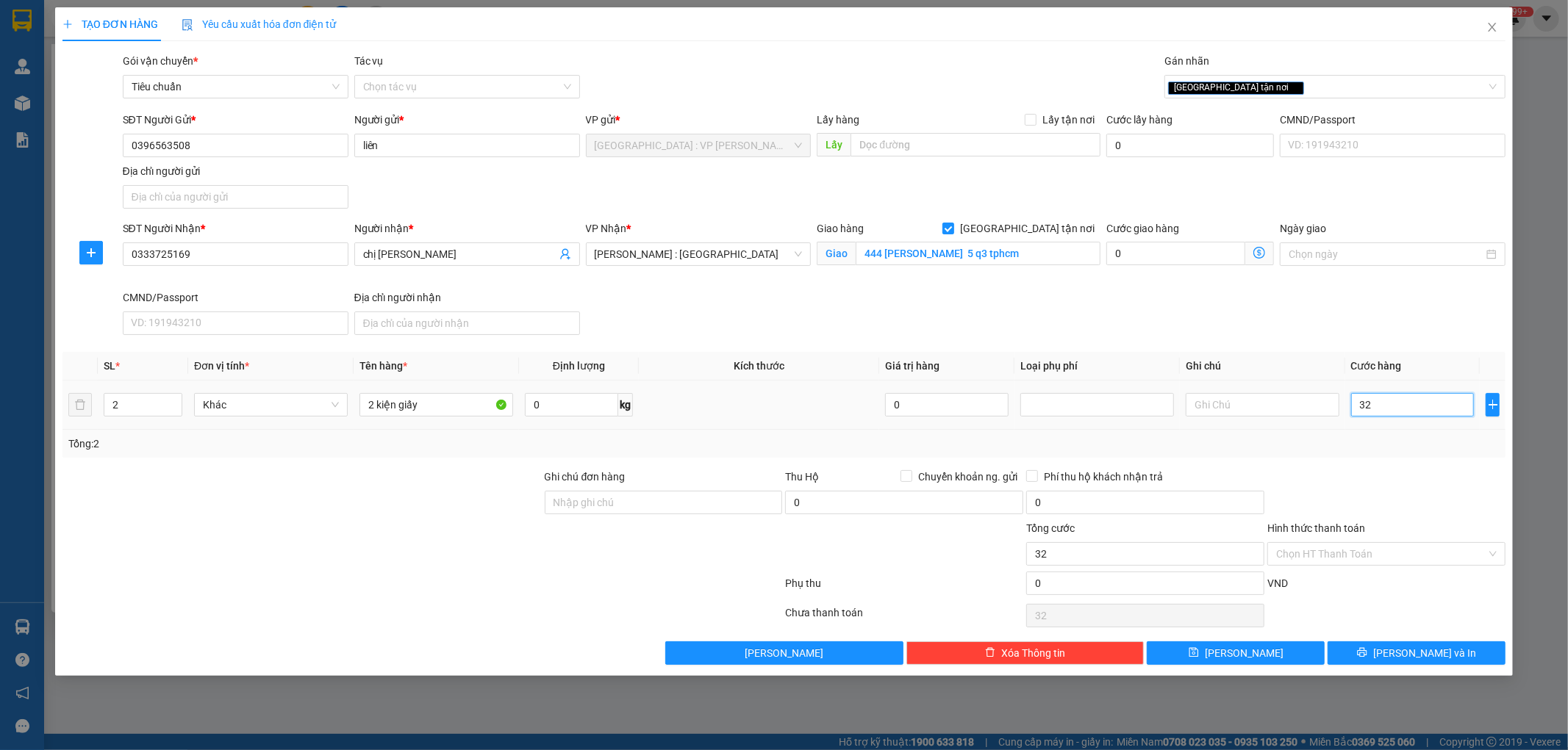
type input "320"
type input "3.200"
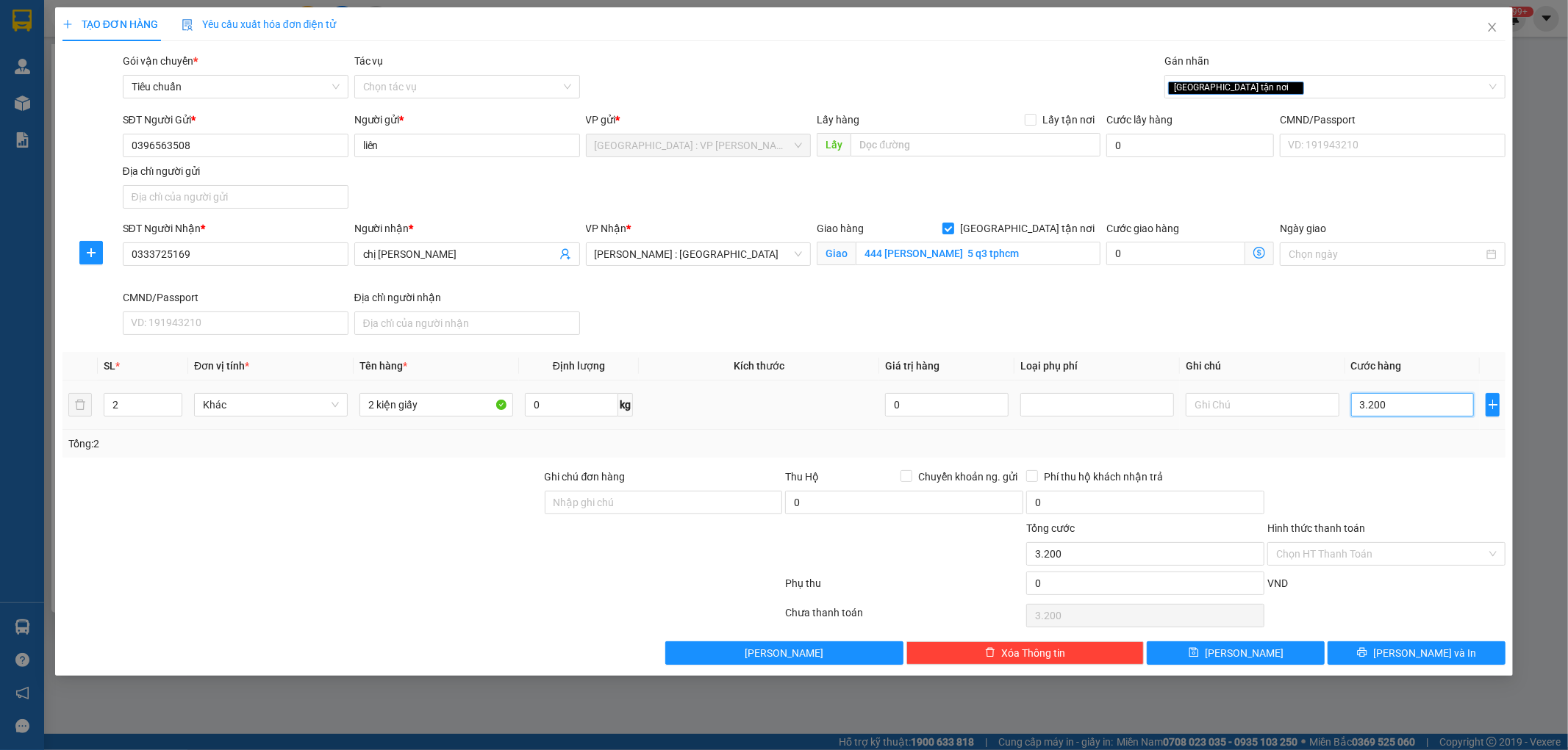
type input "32.000"
type input "320.000"
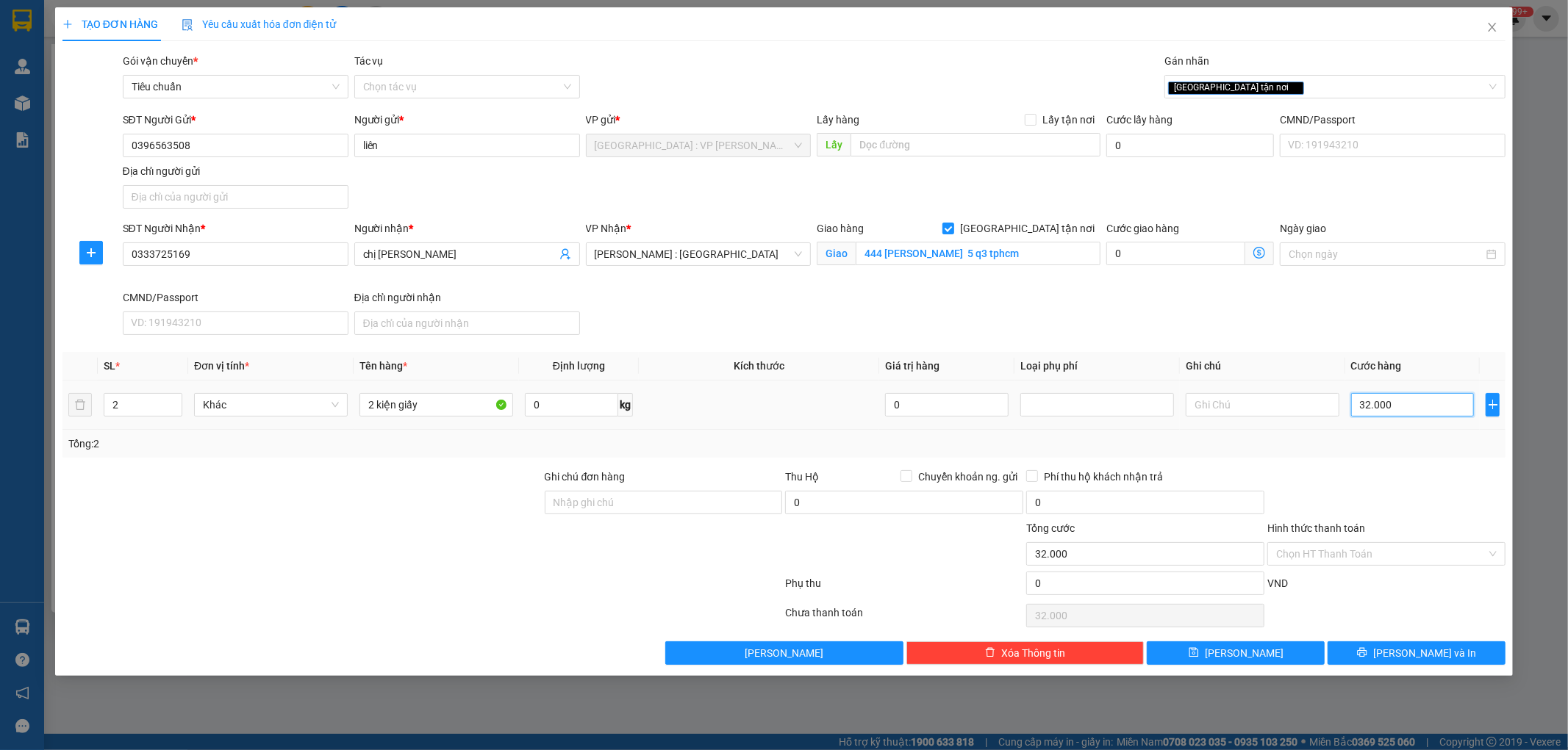
type input "320.000"
click at [1404, 486] on div at bounding box center [1387, 495] width 241 height 52
click at [1455, 405] on input "320.000" at bounding box center [1414, 405] width 124 height 23
type input "3"
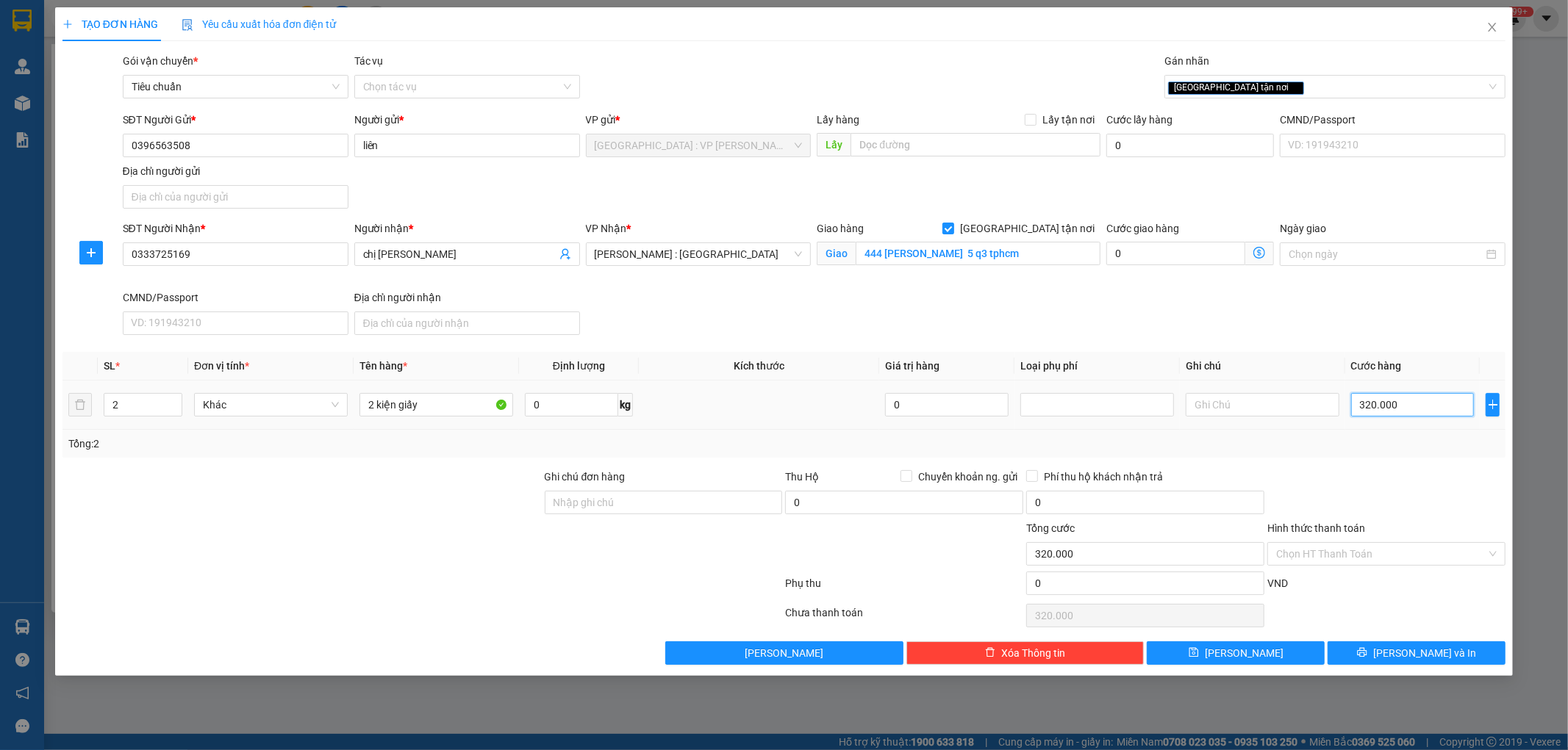
type input "3"
type input "32"
type input "320"
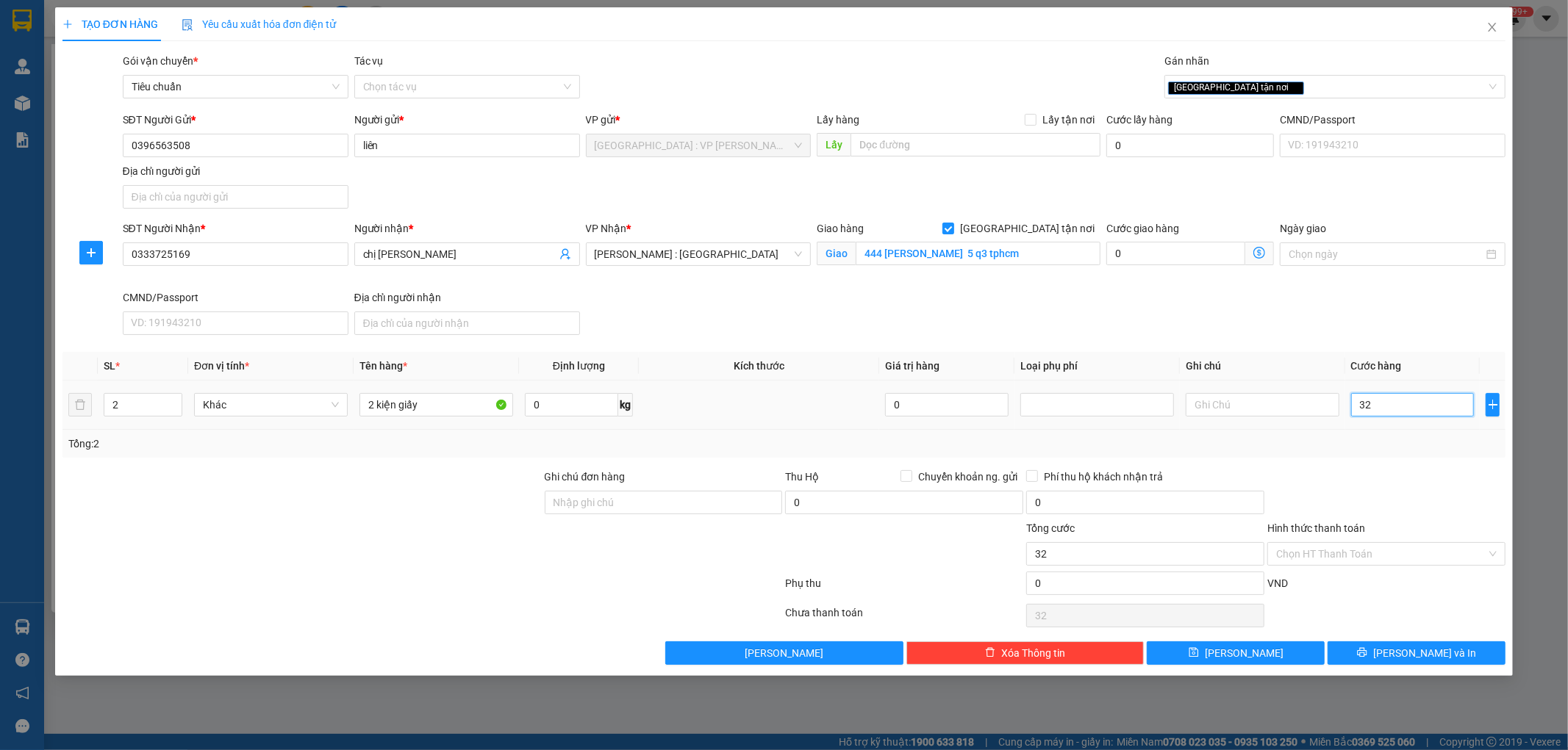
type input "320"
type input "3.200"
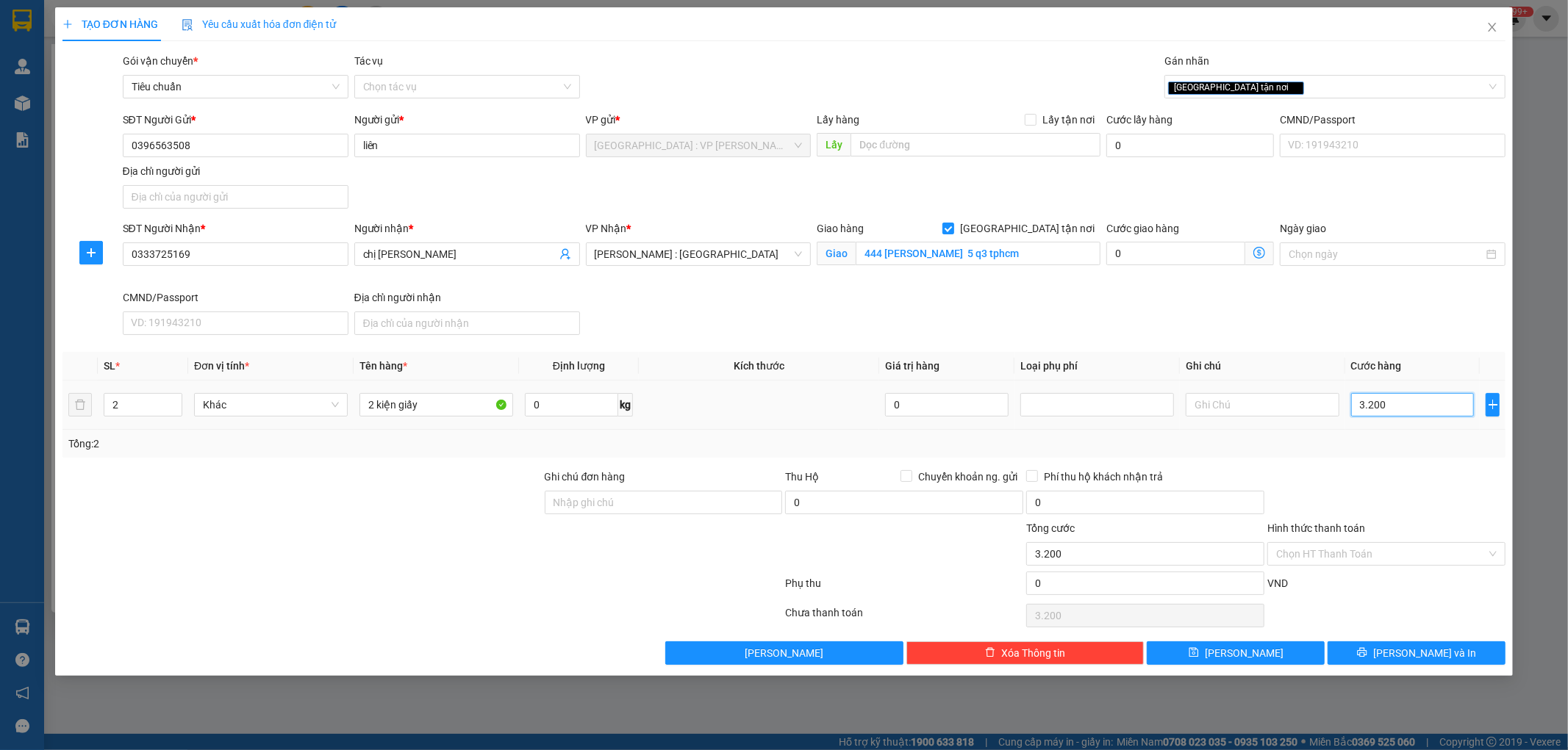
type input "32.000"
type input "320.000"
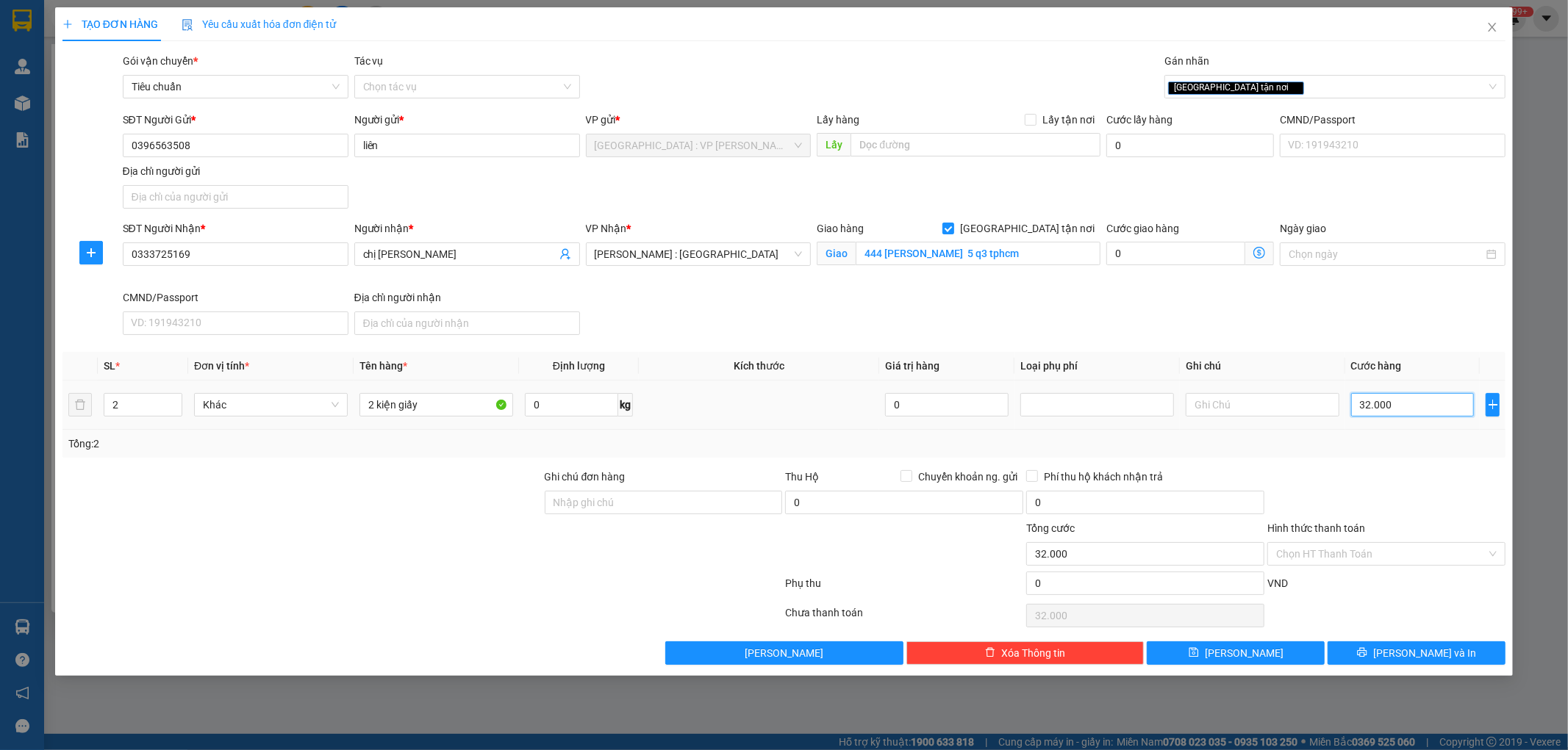
type input "320.000"
click at [1401, 472] on div at bounding box center [1387, 495] width 241 height 52
click at [1391, 667] on div "TẠO ĐƠN HÀNG Yêu cầu xuất hóa đơn điện tử Transit Pickup Surcharge Ids Transit …" at bounding box center [784, 342] width 1459 height 669
click at [1402, 657] on button "[PERSON_NAME] và In" at bounding box center [1417, 653] width 178 height 23
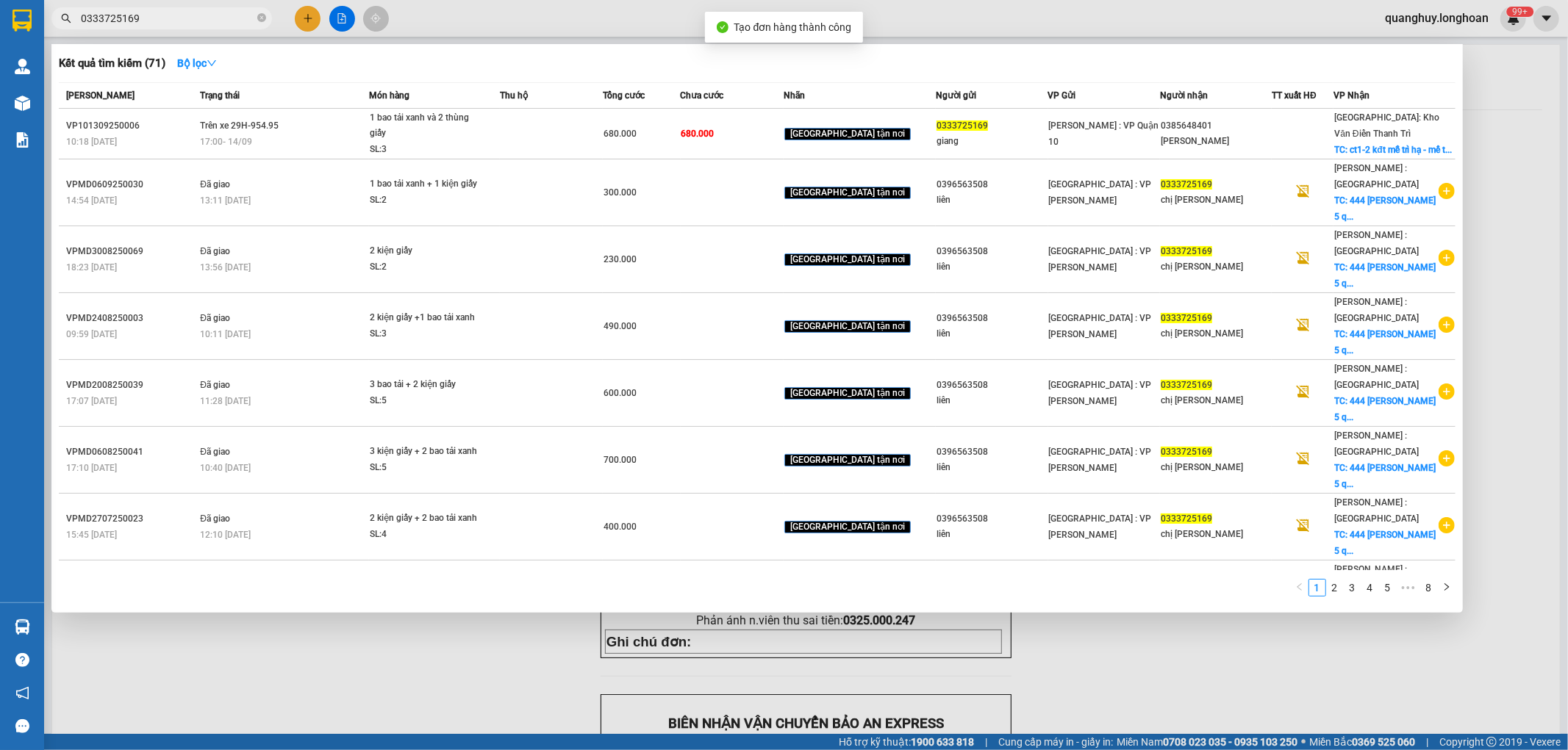
click at [1239, 696] on div at bounding box center [784, 375] width 1568 height 750
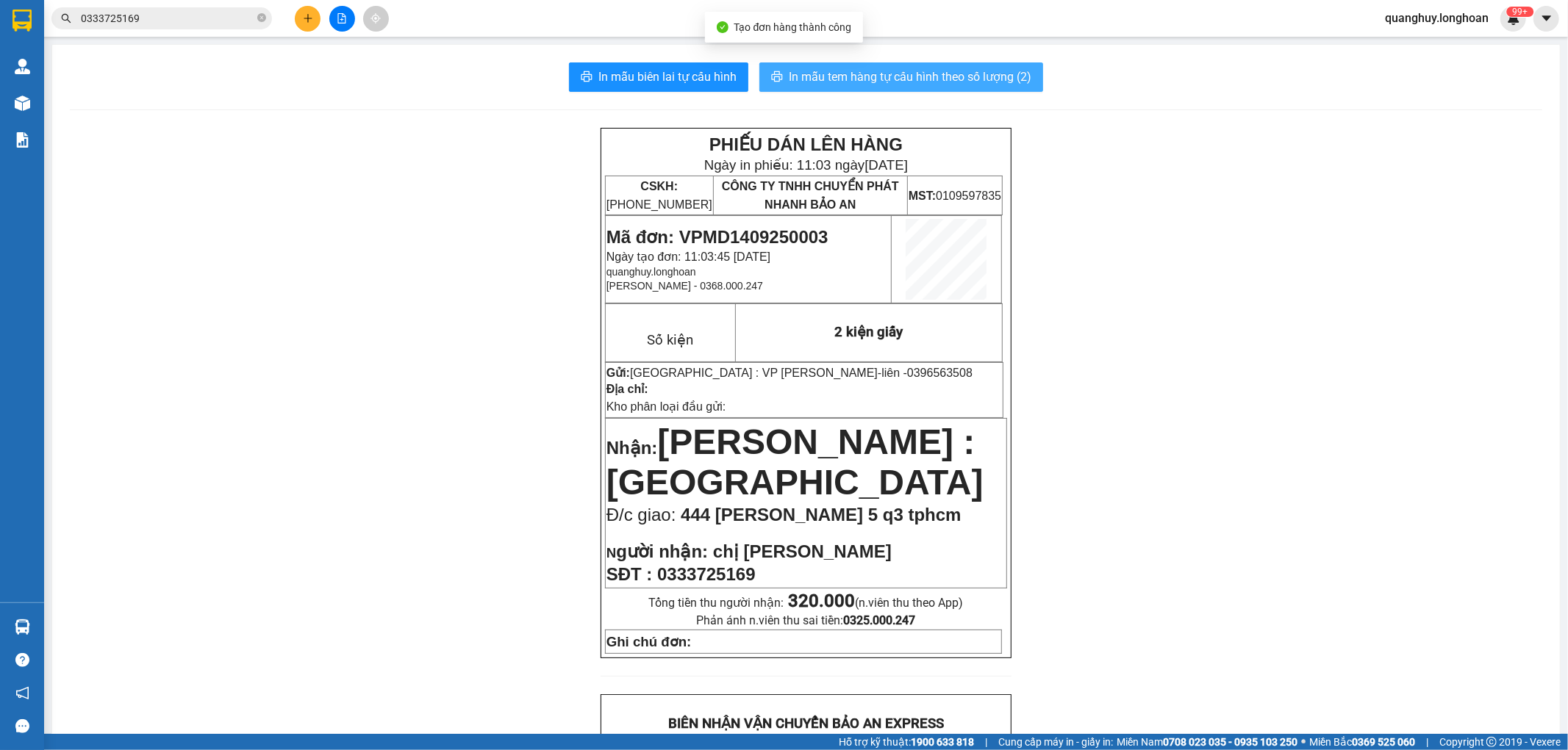
click at [997, 71] on span "In mẫu tem hàng tự cấu hình theo số lượng (2)" at bounding box center [910, 77] width 242 height 19
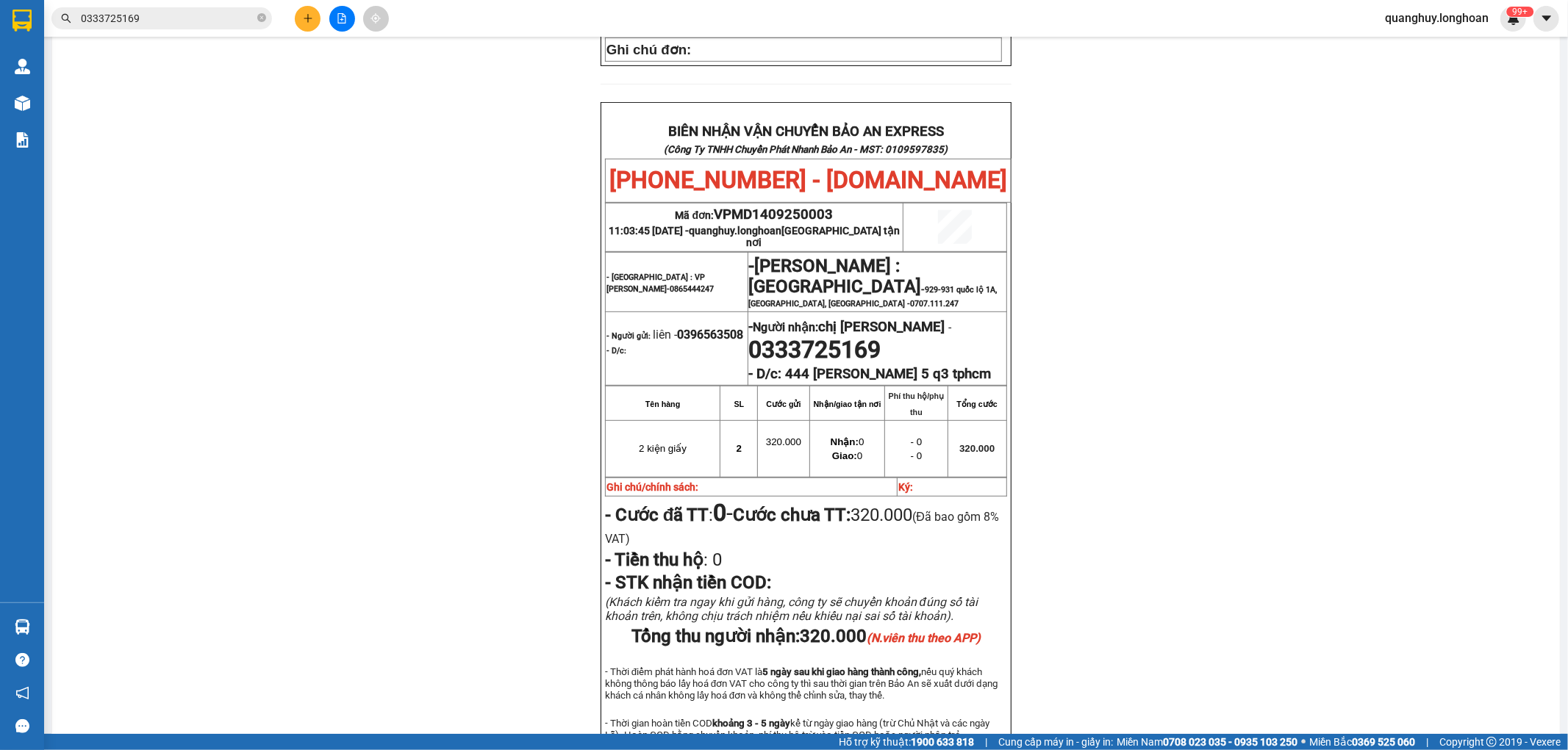
scroll to position [581, 0]
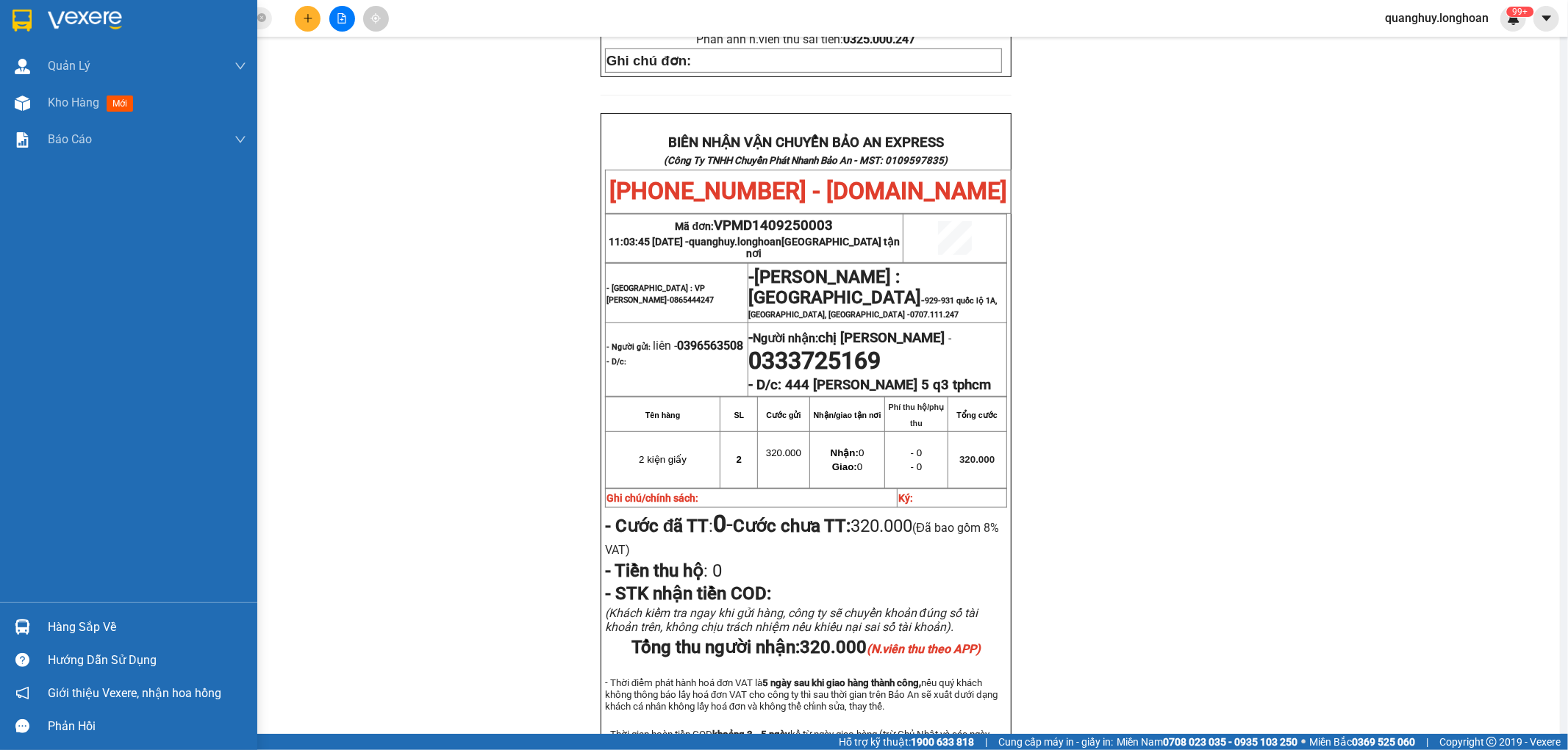
click at [18, 2] on div at bounding box center [128, 24] width 257 height 48
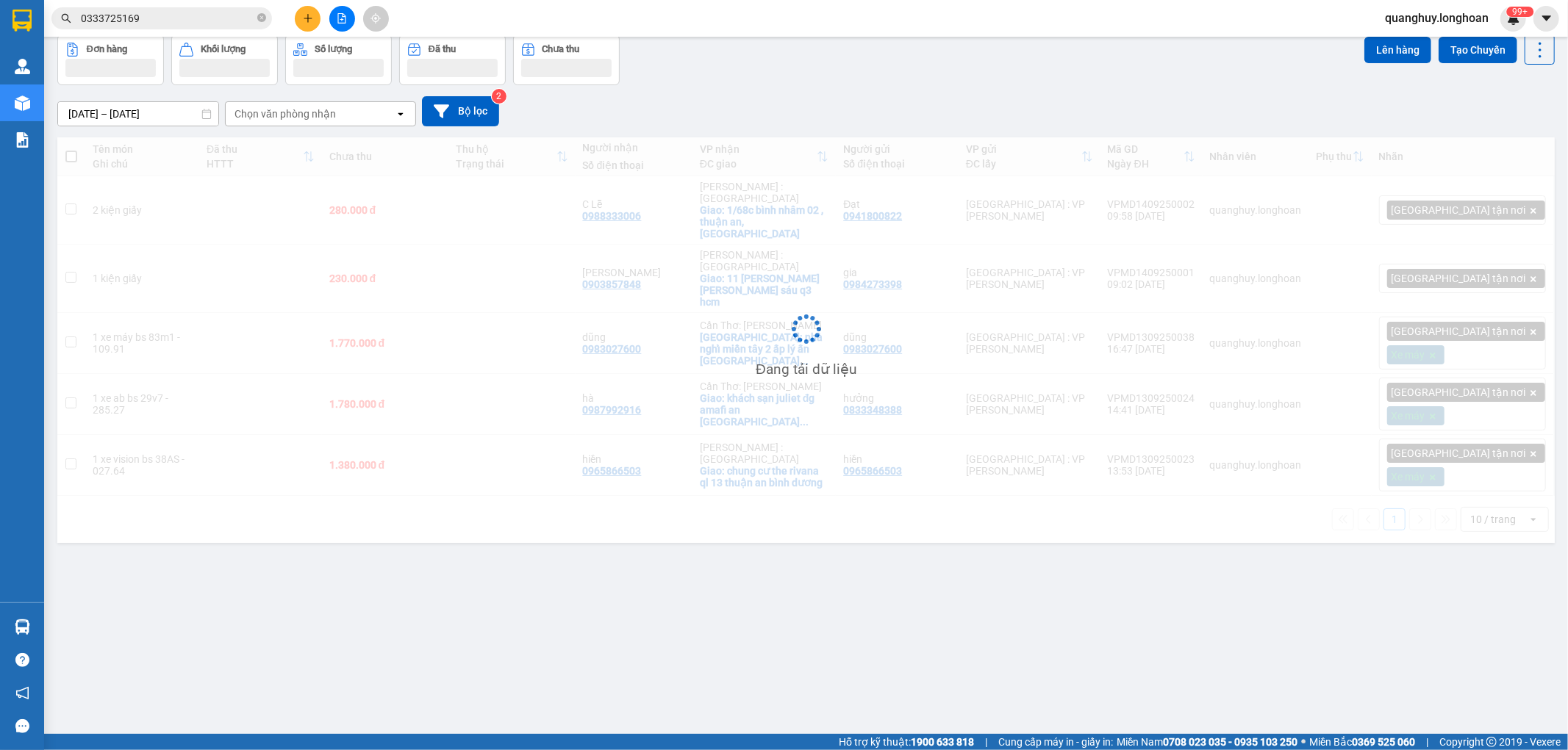
scroll to position [68, 0]
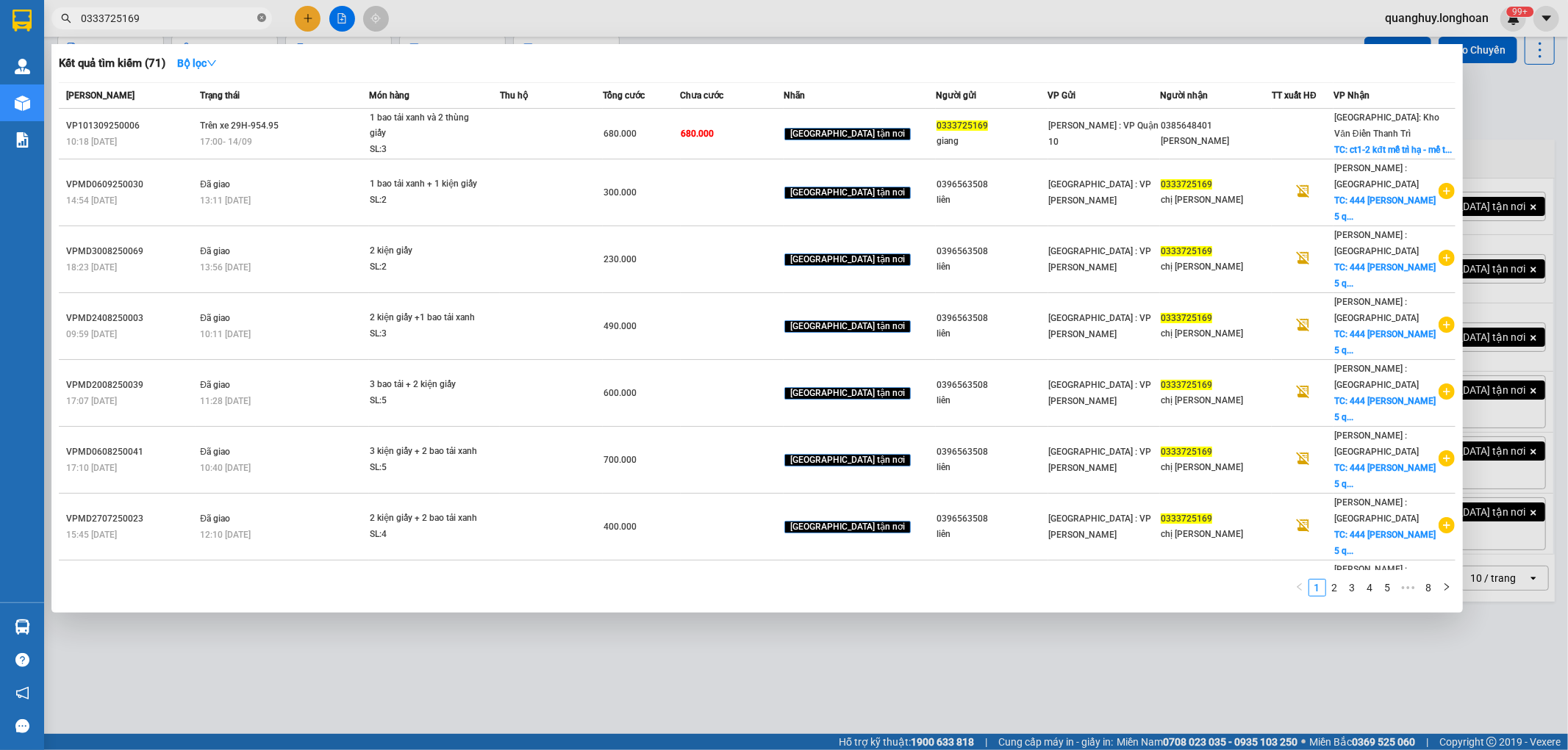
click at [261, 20] on icon "close-circle" at bounding box center [261, 17] width 8 height 8
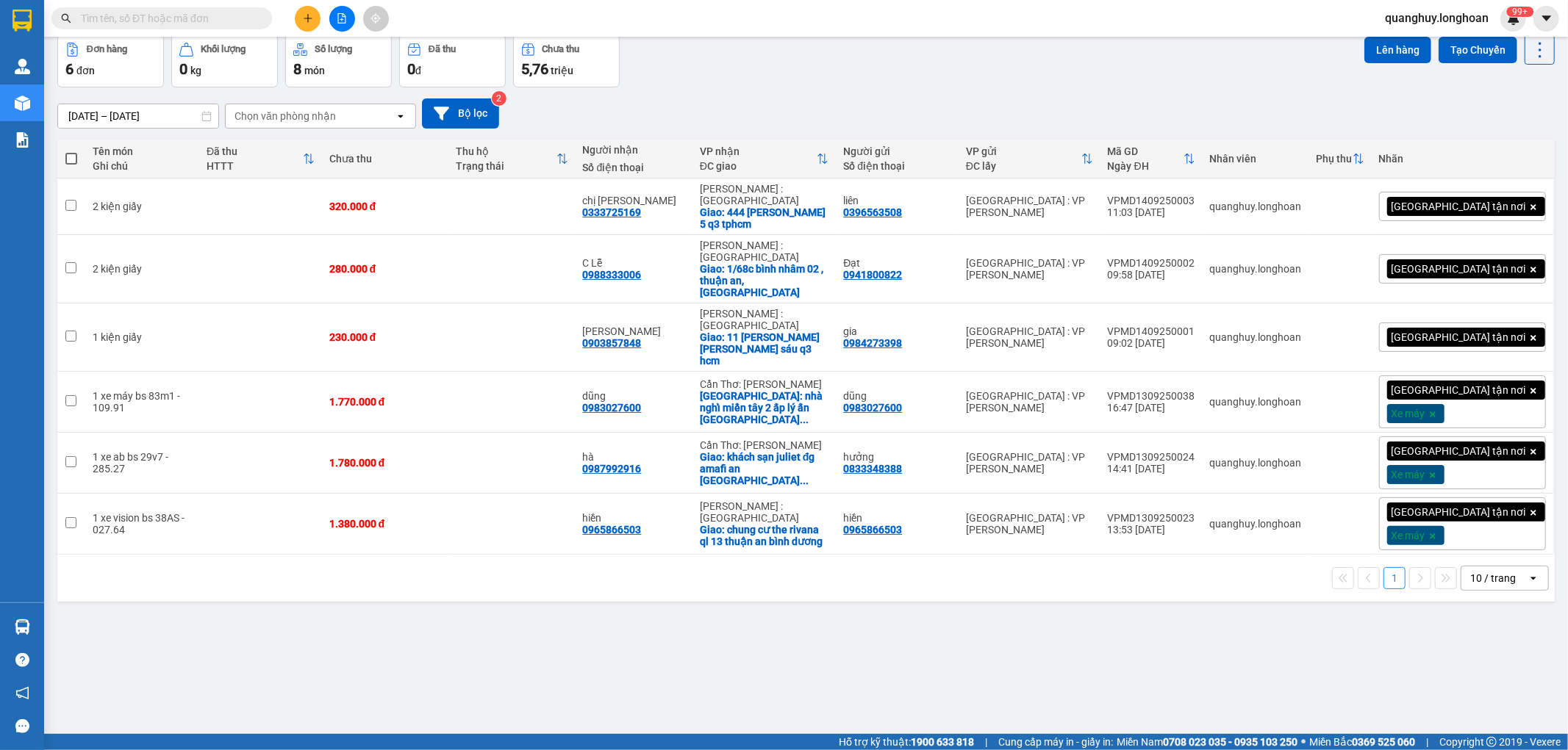
click at [246, 21] on input "text" at bounding box center [168, 18] width 174 height 16
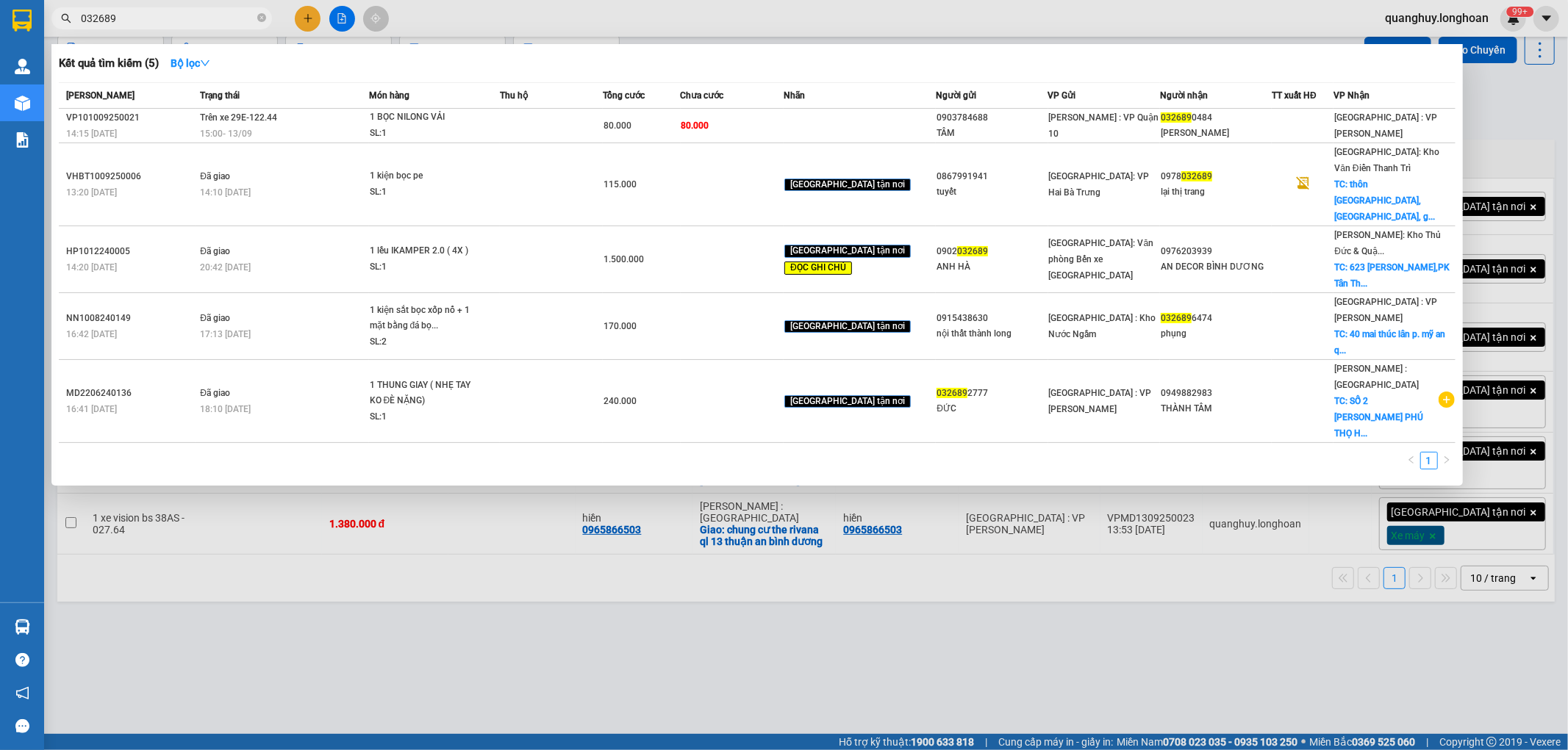
type input "032689"
drag, startPoint x: 519, startPoint y: 660, endPoint x: 498, endPoint y: 648, distance: 24.2
click at [517, 660] on div at bounding box center [784, 375] width 1568 height 750
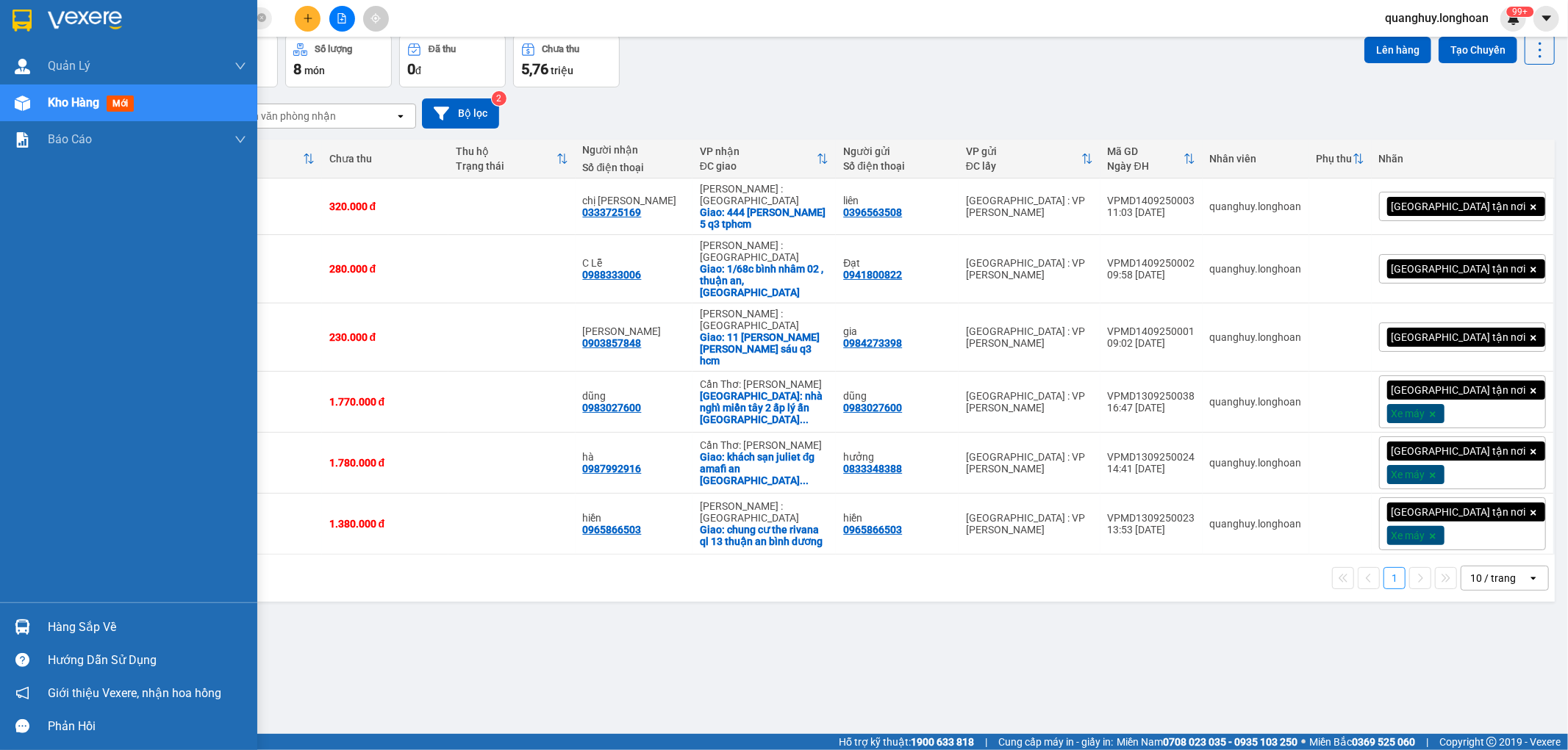
click at [60, 623] on div "Hàng sắp về" at bounding box center [147, 627] width 198 height 22
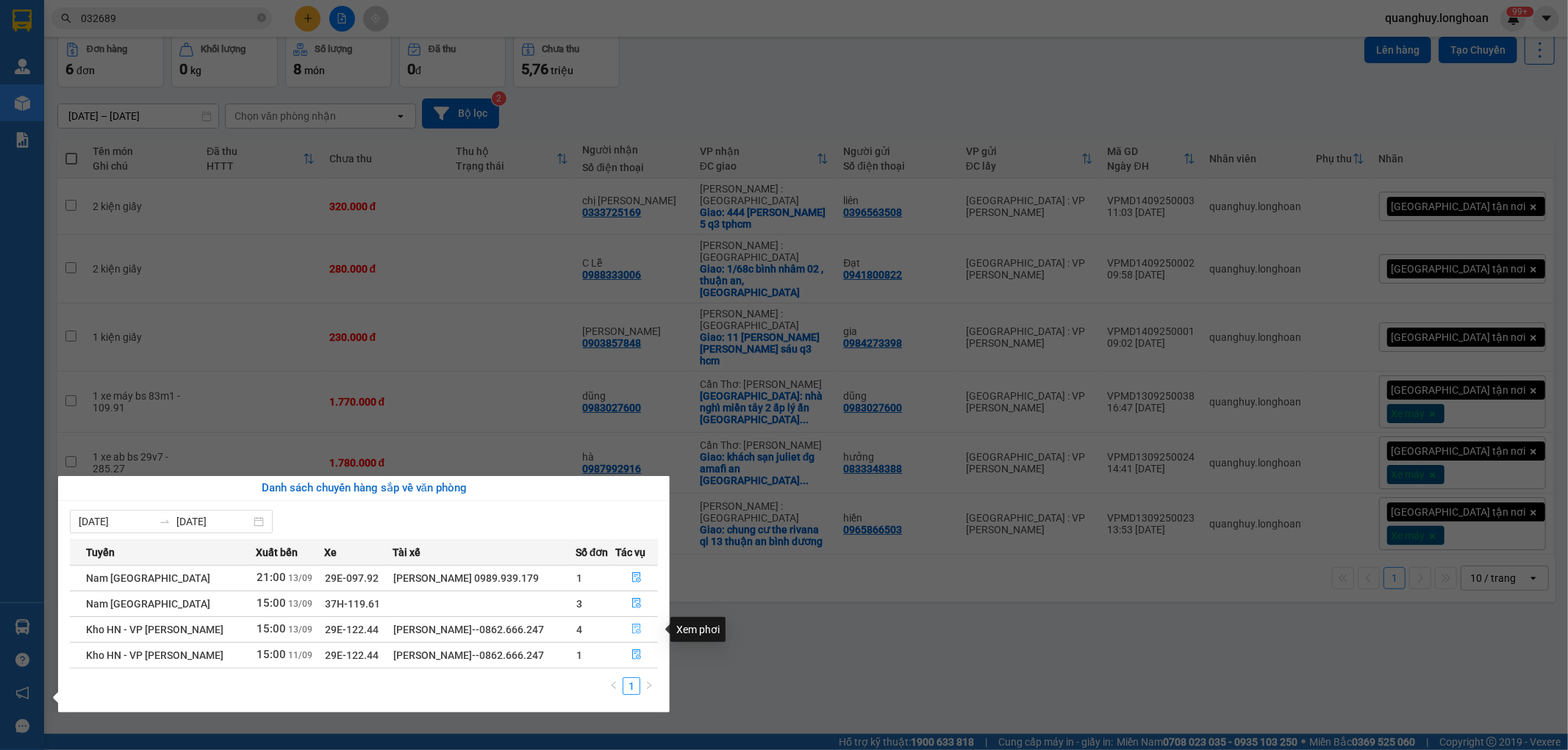
click at [636, 630] on icon "file-done" at bounding box center [636, 629] width 10 height 10
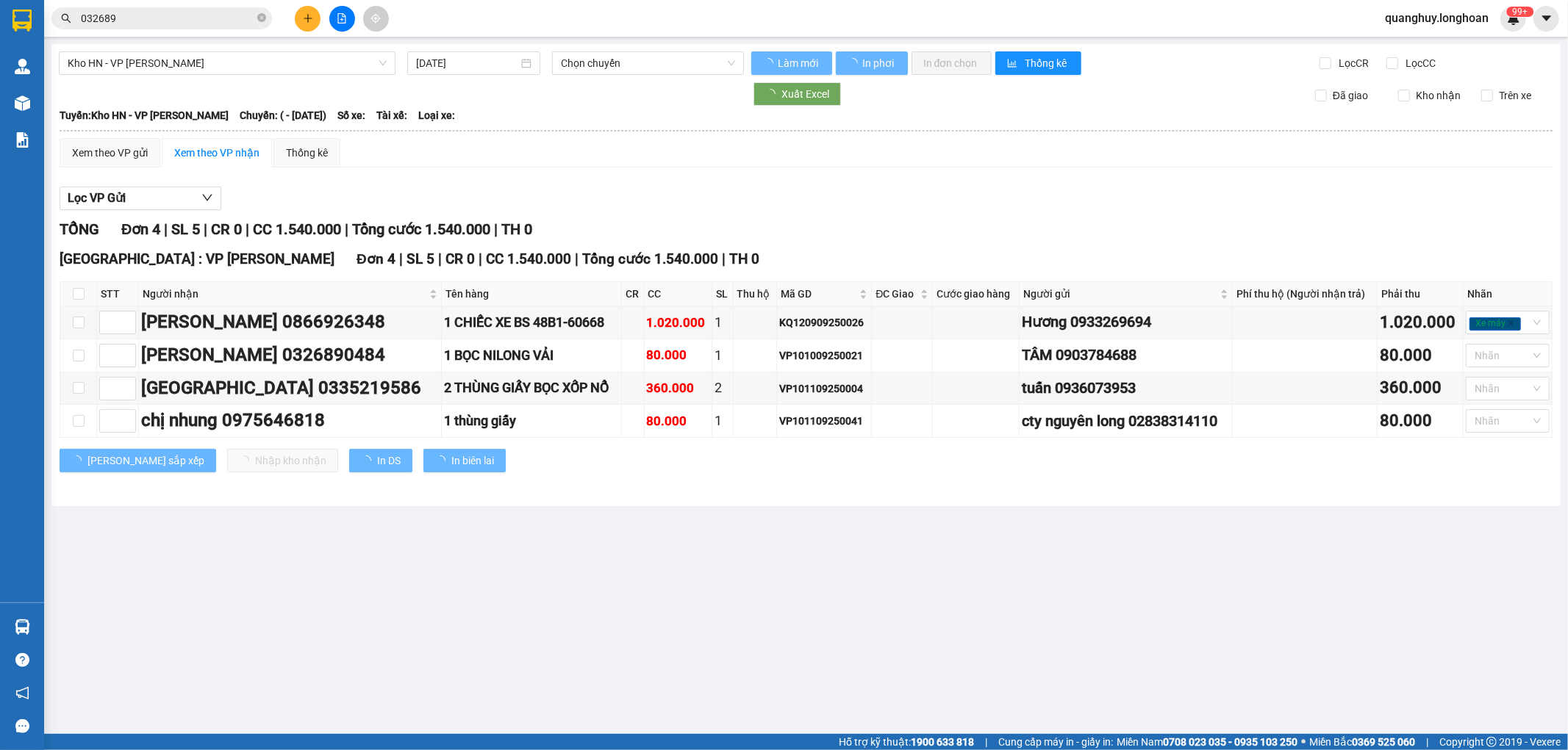
type input "[DATE]"
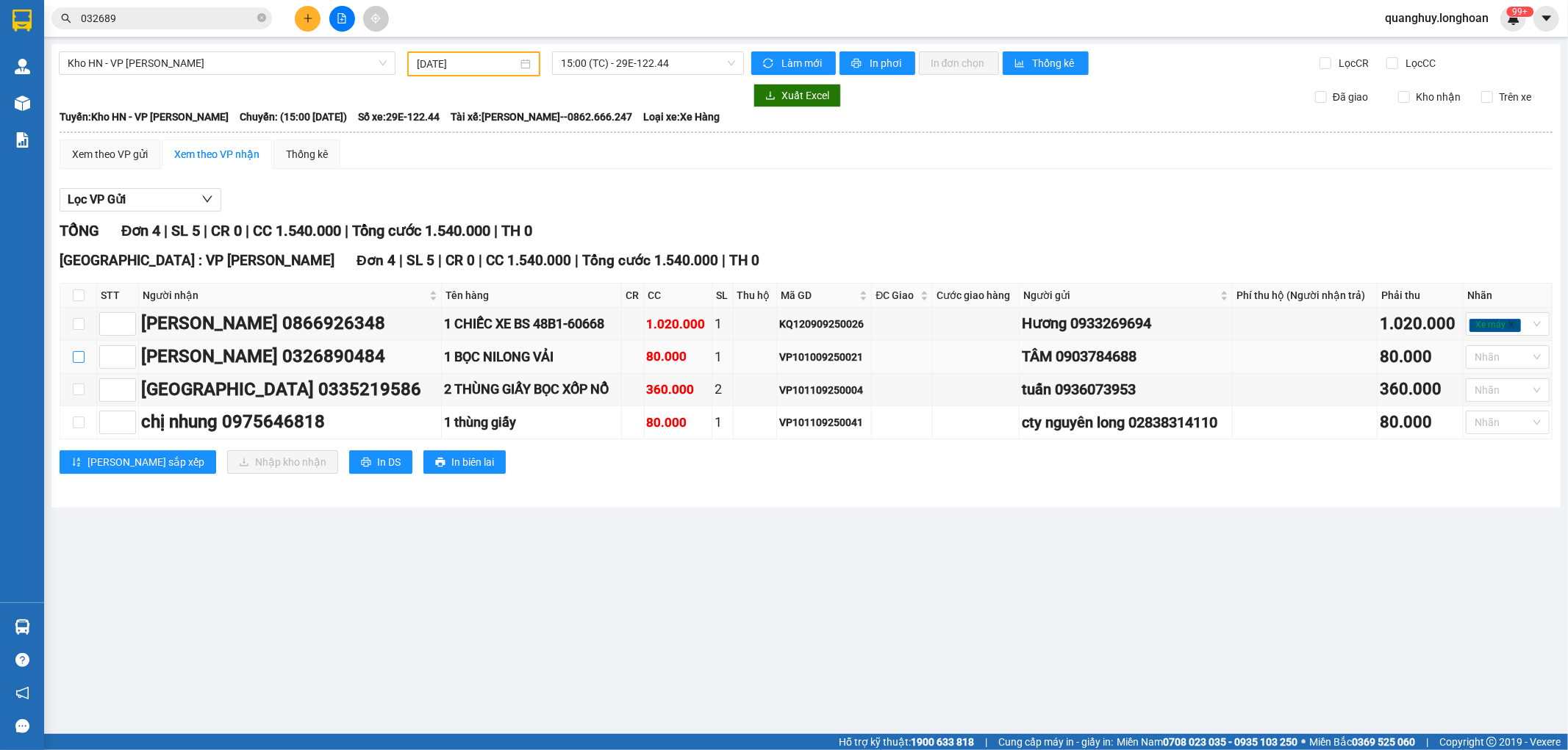
click at [78, 363] on label at bounding box center [78, 356] width 12 height 16
click at [78, 363] on input "checkbox" at bounding box center [78, 356] width 12 height 12
checkbox input "true"
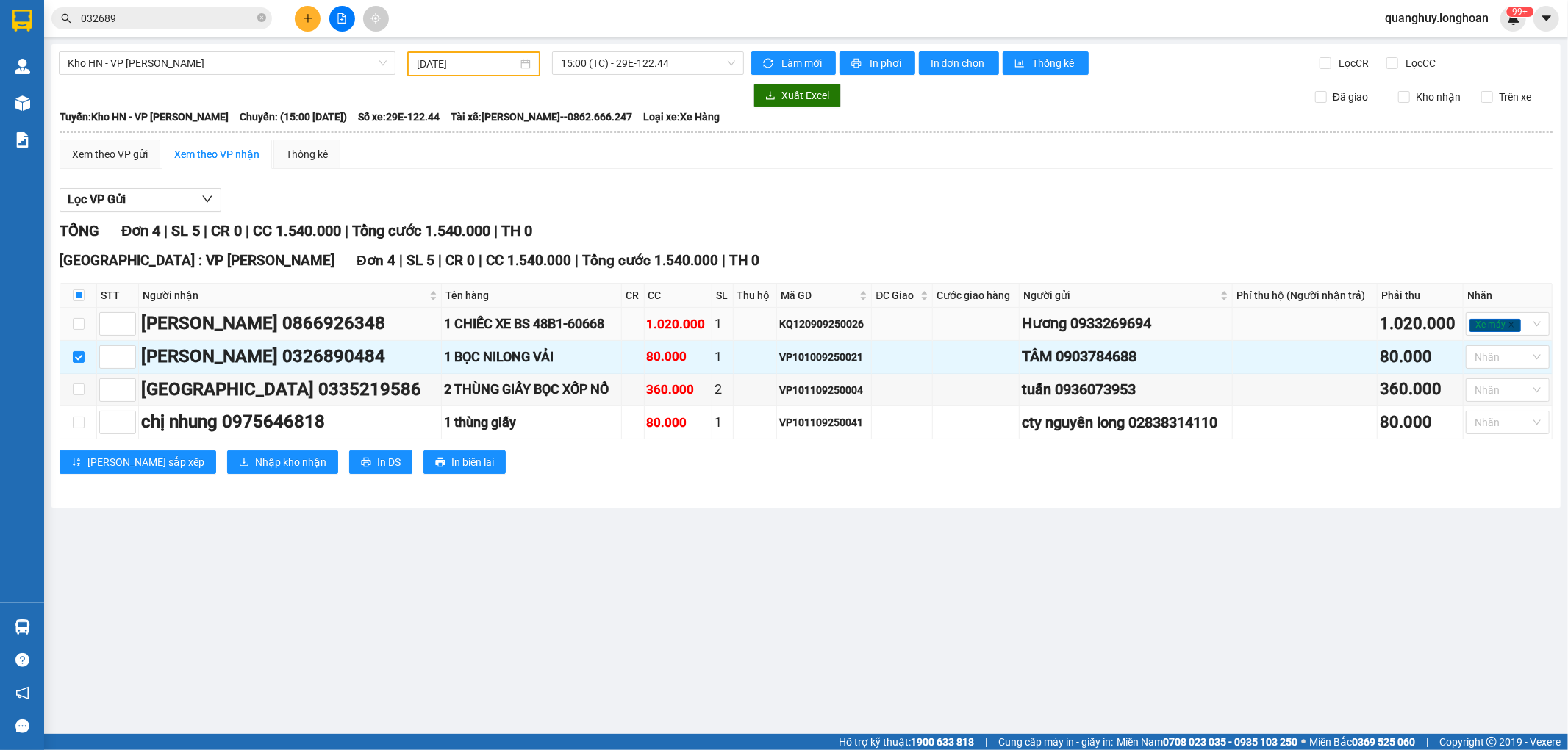
click at [70, 326] on td at bounding box center [79, 324] width 37 height 33
click at [78, 321] on input "checkbox" at bounding box center [78, 323] width 12 height 12
checkbox input "true"
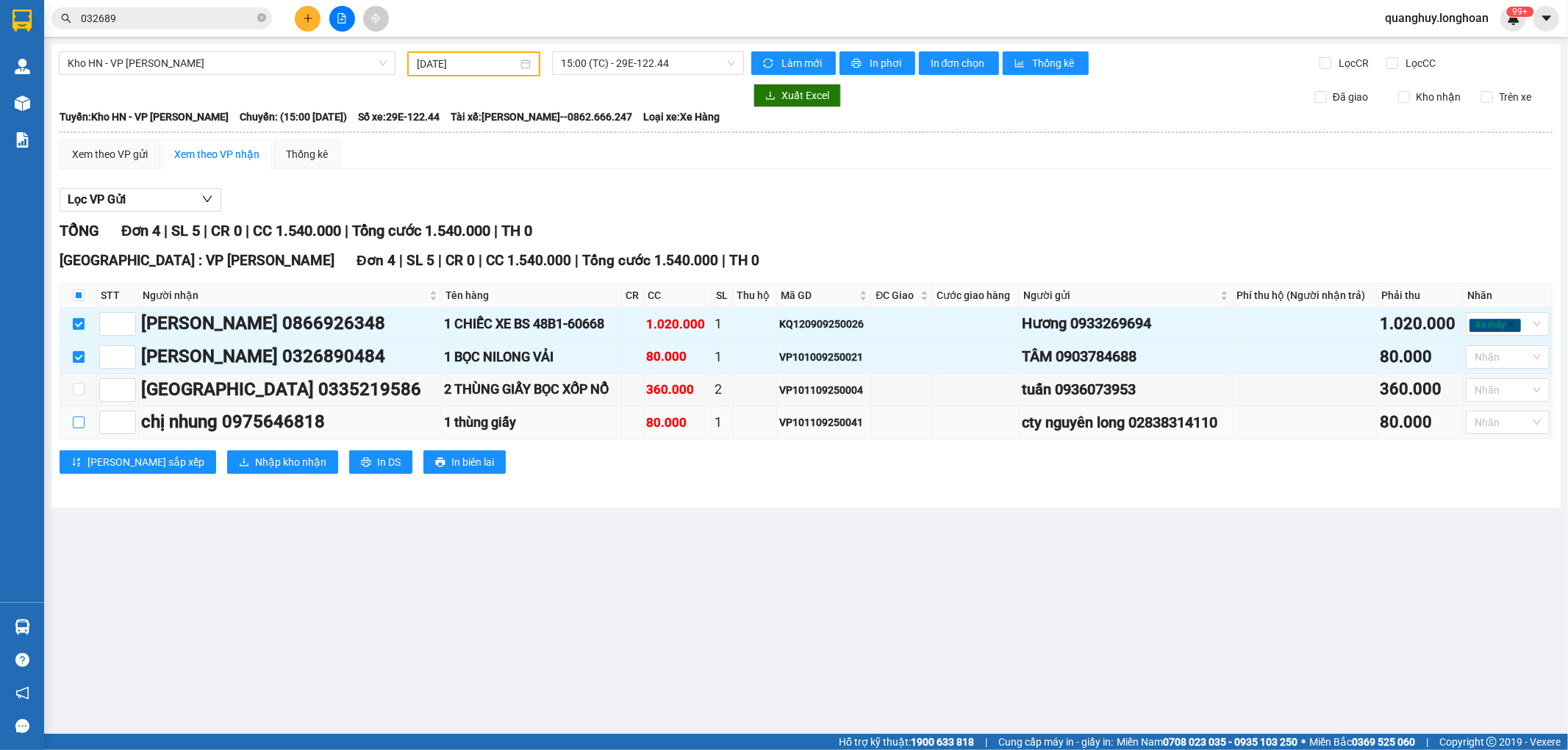
click at [79, 427] on input "checkbox" at bounding box center [78, 422] width 12 height 12
checkbox input "true"
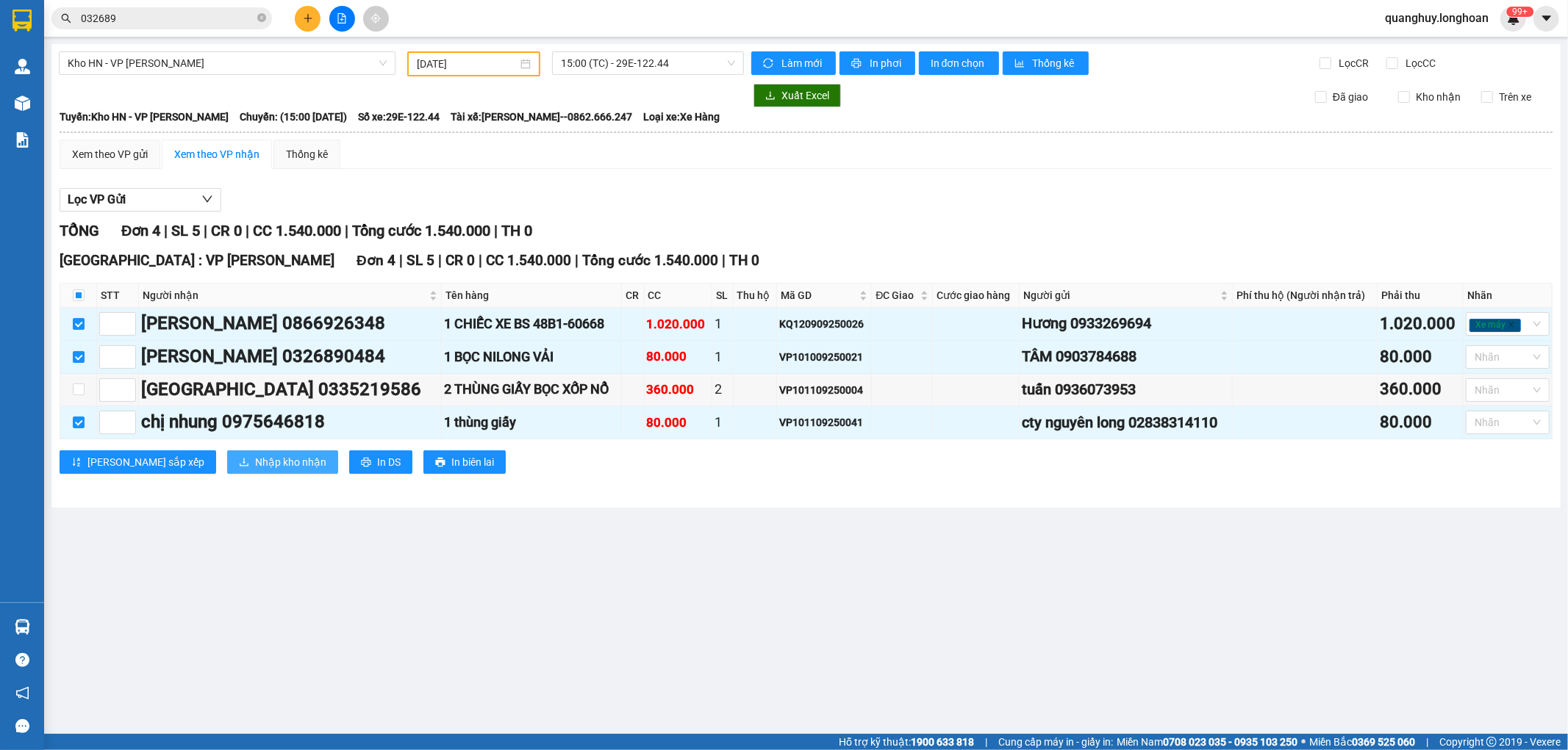
click at [255, 465] on span "Nhập kho nhận" at bounding box center [290, 462] width 71 height 16
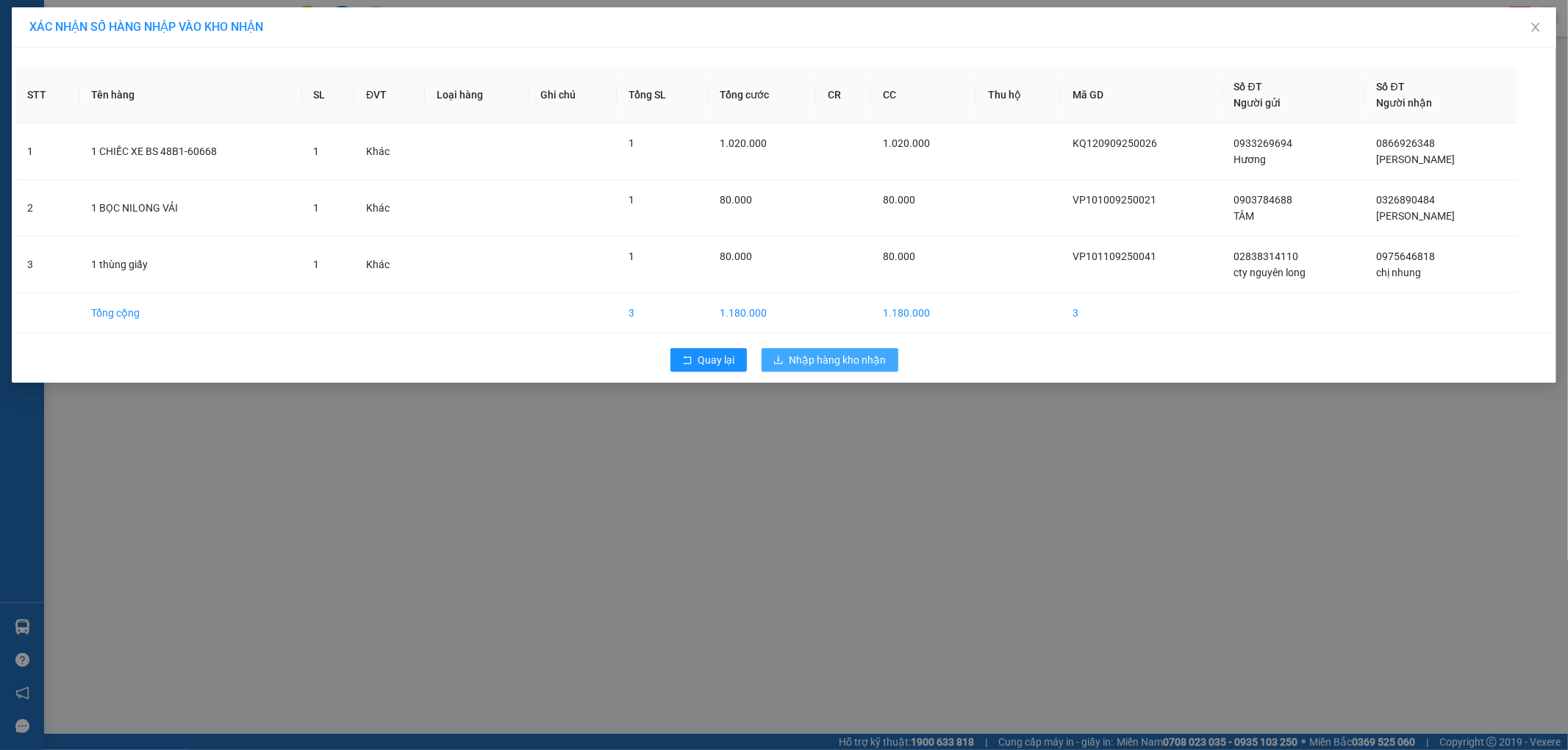
click at [807, 363] on span "Nhập hàng kho nhận" at bounding box center [838, 360] width 97 height 16
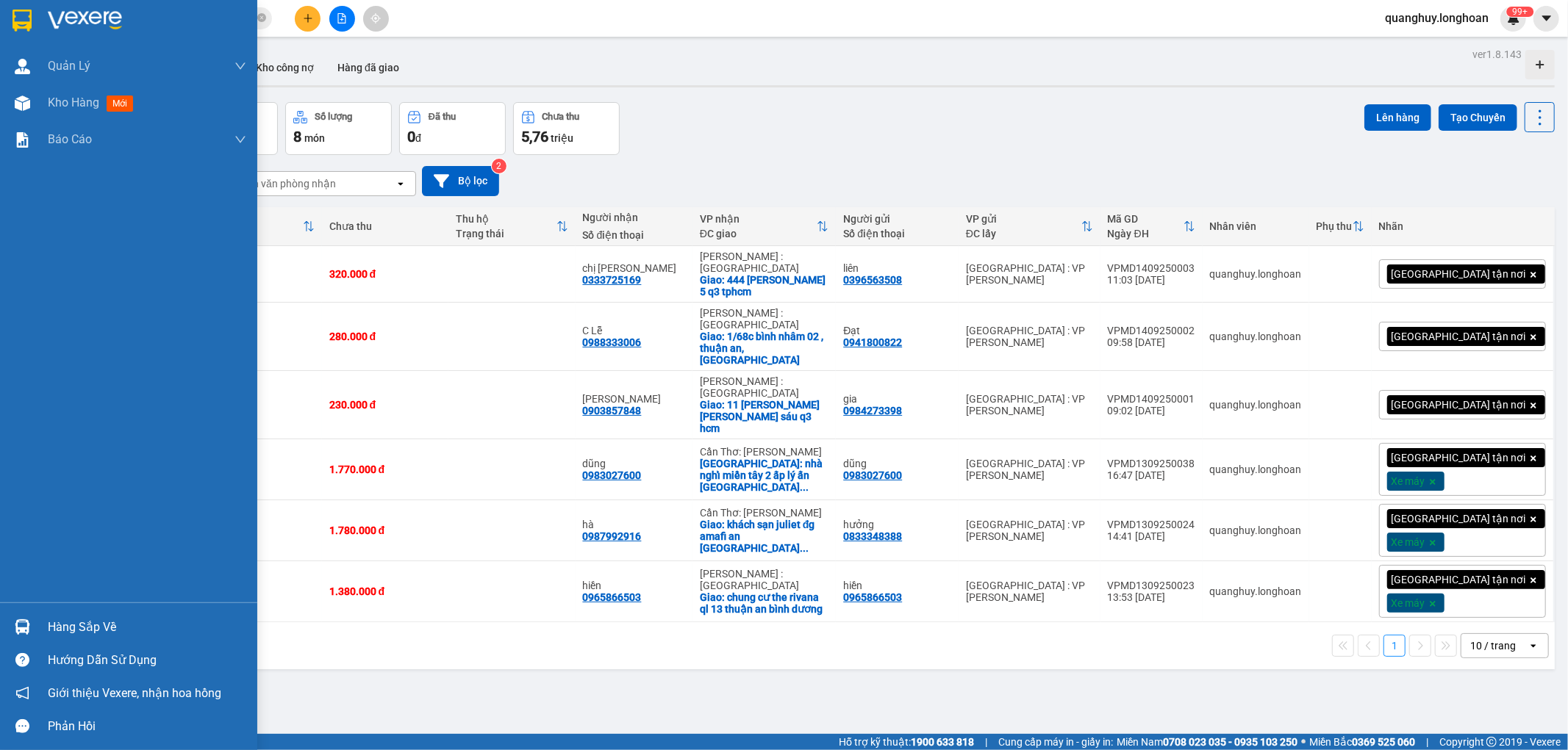
click at [22, 18] on img at bounding box center [22, 20] width 19 height 22
click at [21, 17] on img at bounding box center [22, 20] width 19 height 22
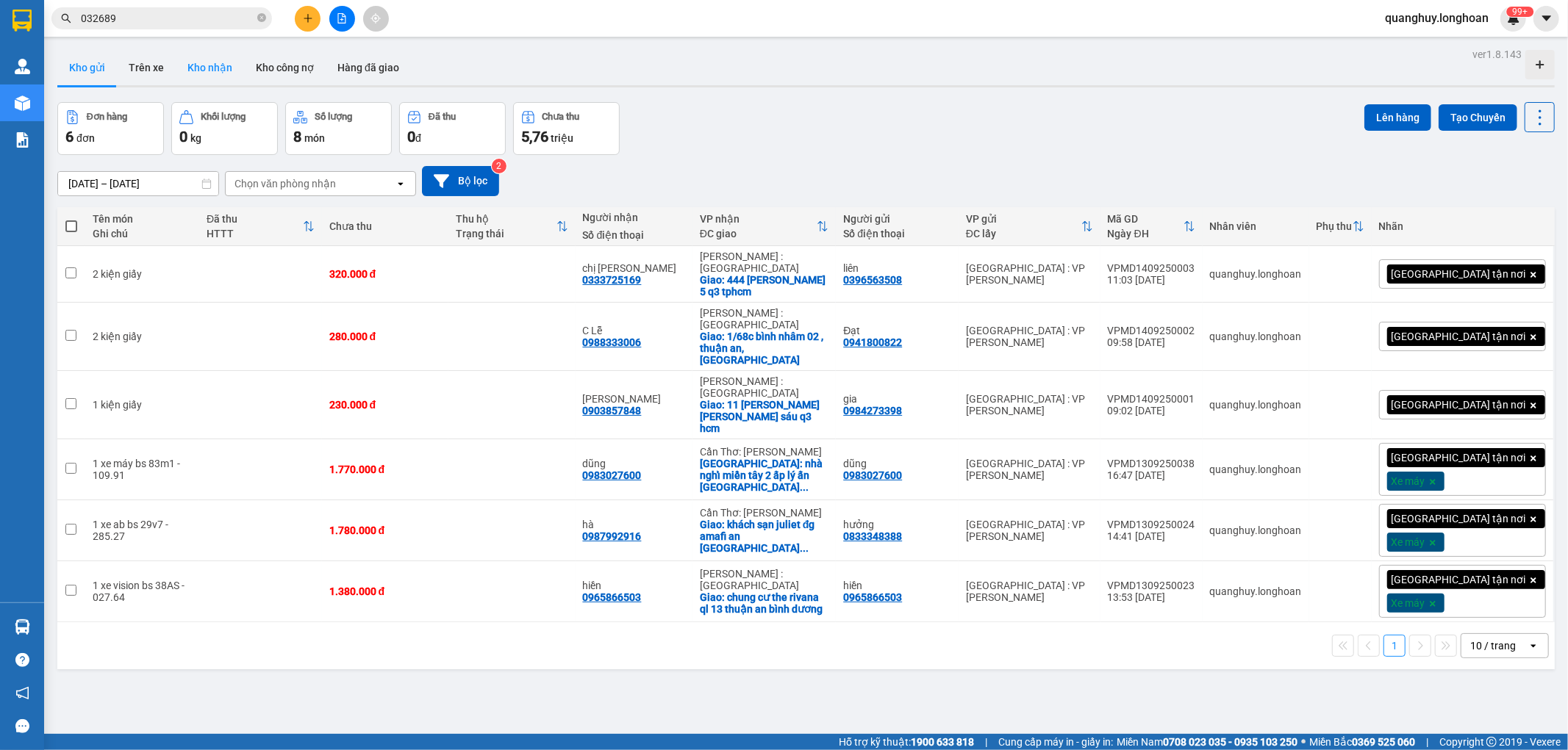
click at [213, 67] on button "Kho nhận" at bounding box center [210, 68] width 69 height 35
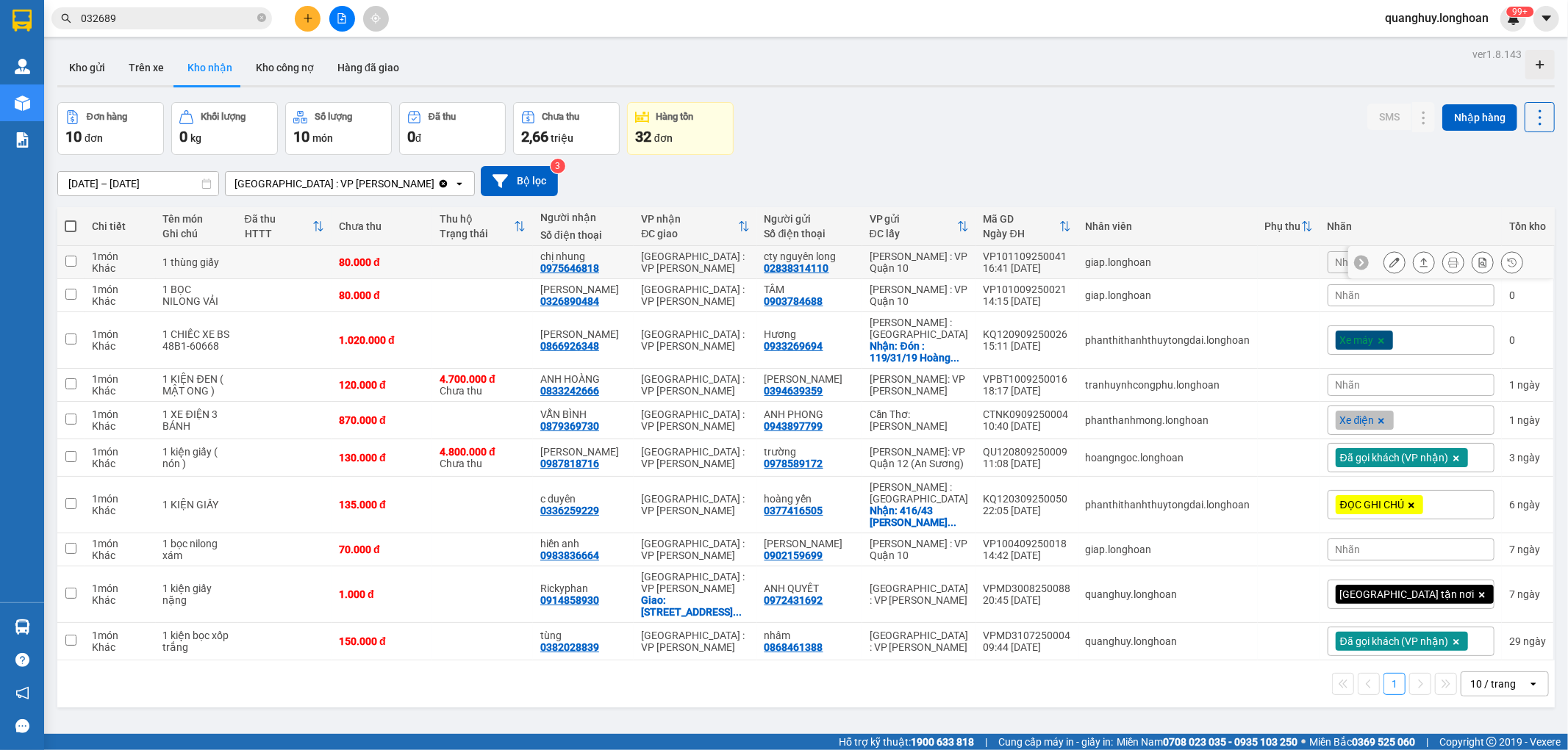
click at [315, 252] on td at bounding box center [285, 262] width 94 height 33
checkbox input "true"
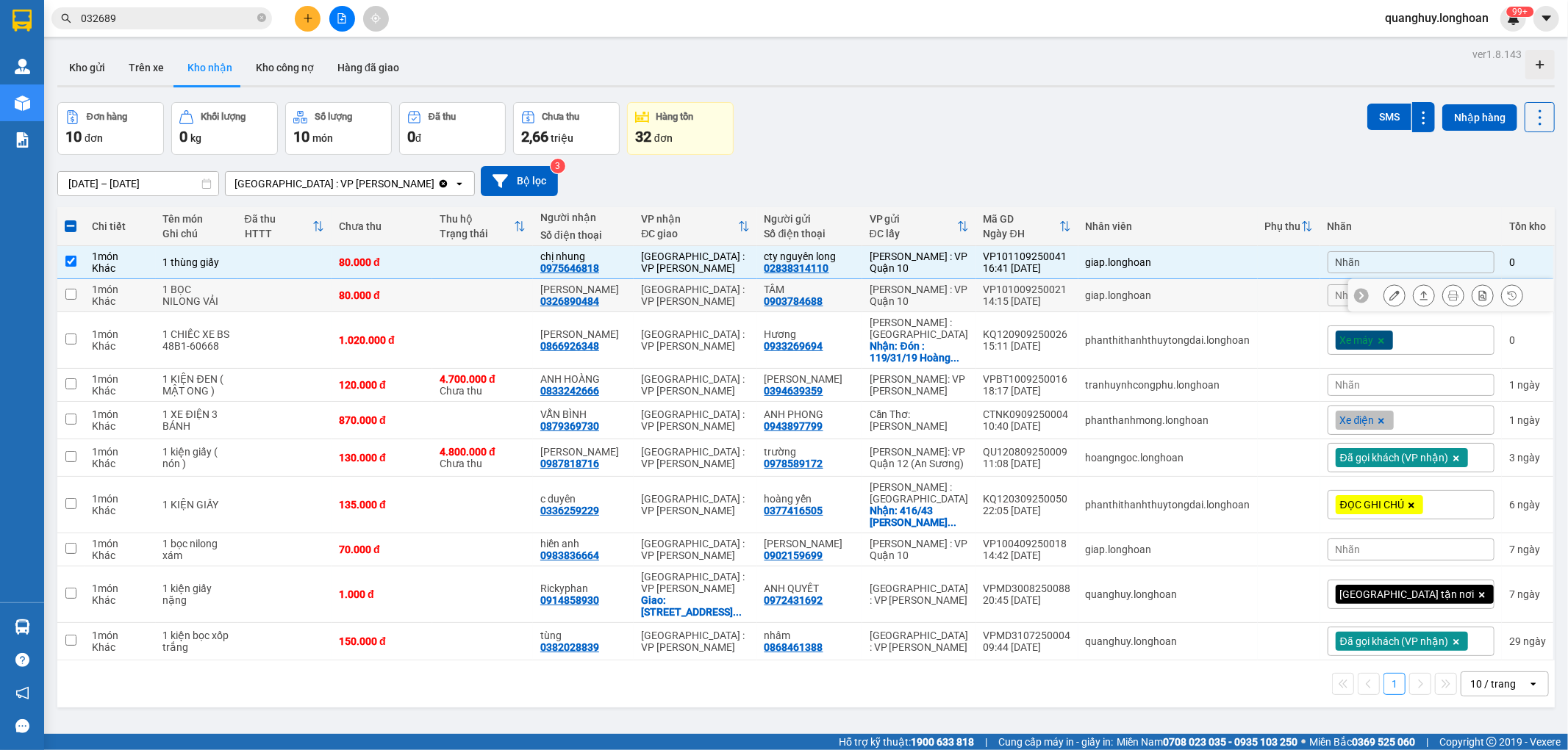
click at [326, 301] on td at bounding box center [285, 296] width 94 height 33
checkbox input "true"
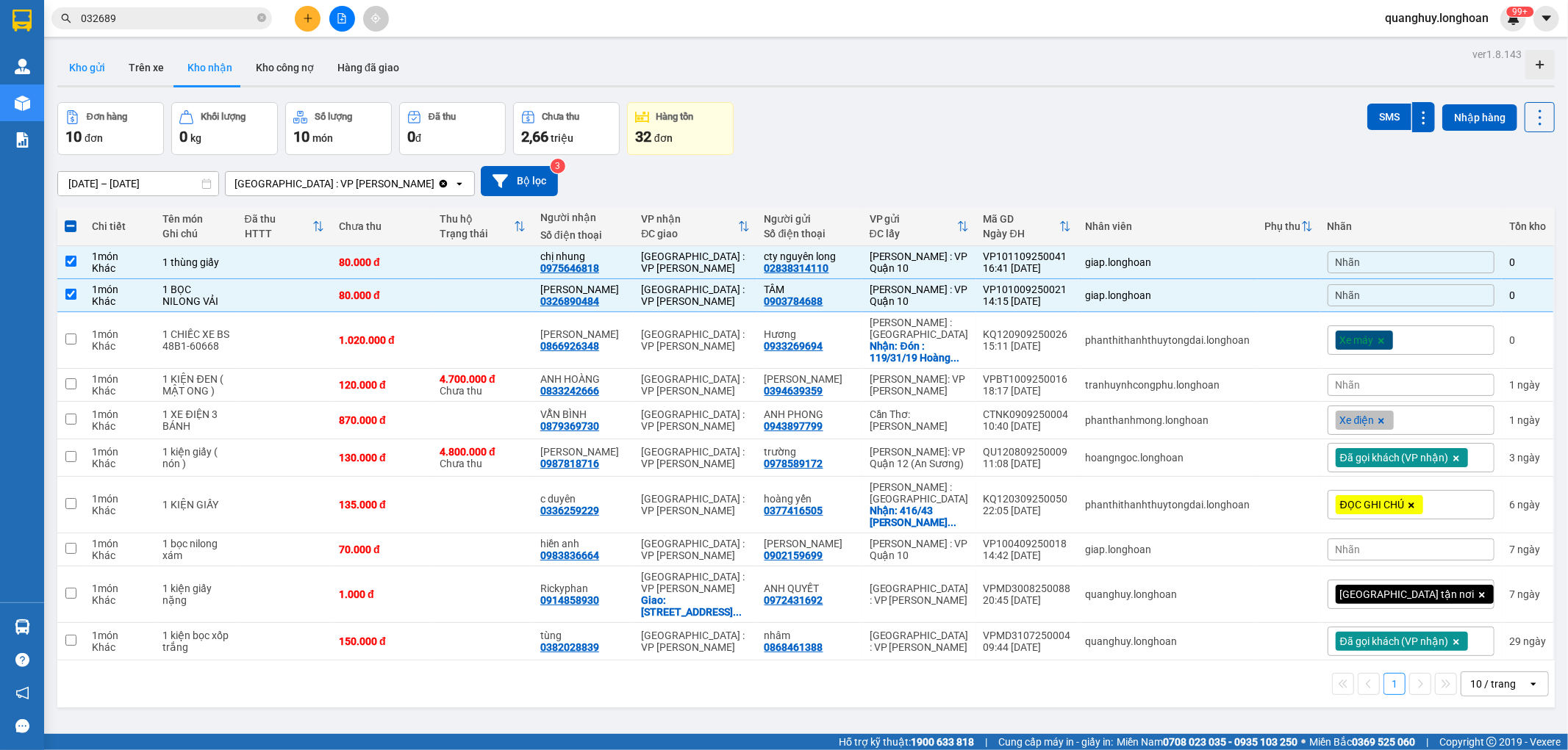
click at [101, 72] on button "Kho gửi" at bounding box center [86, 68] width 59 height 35
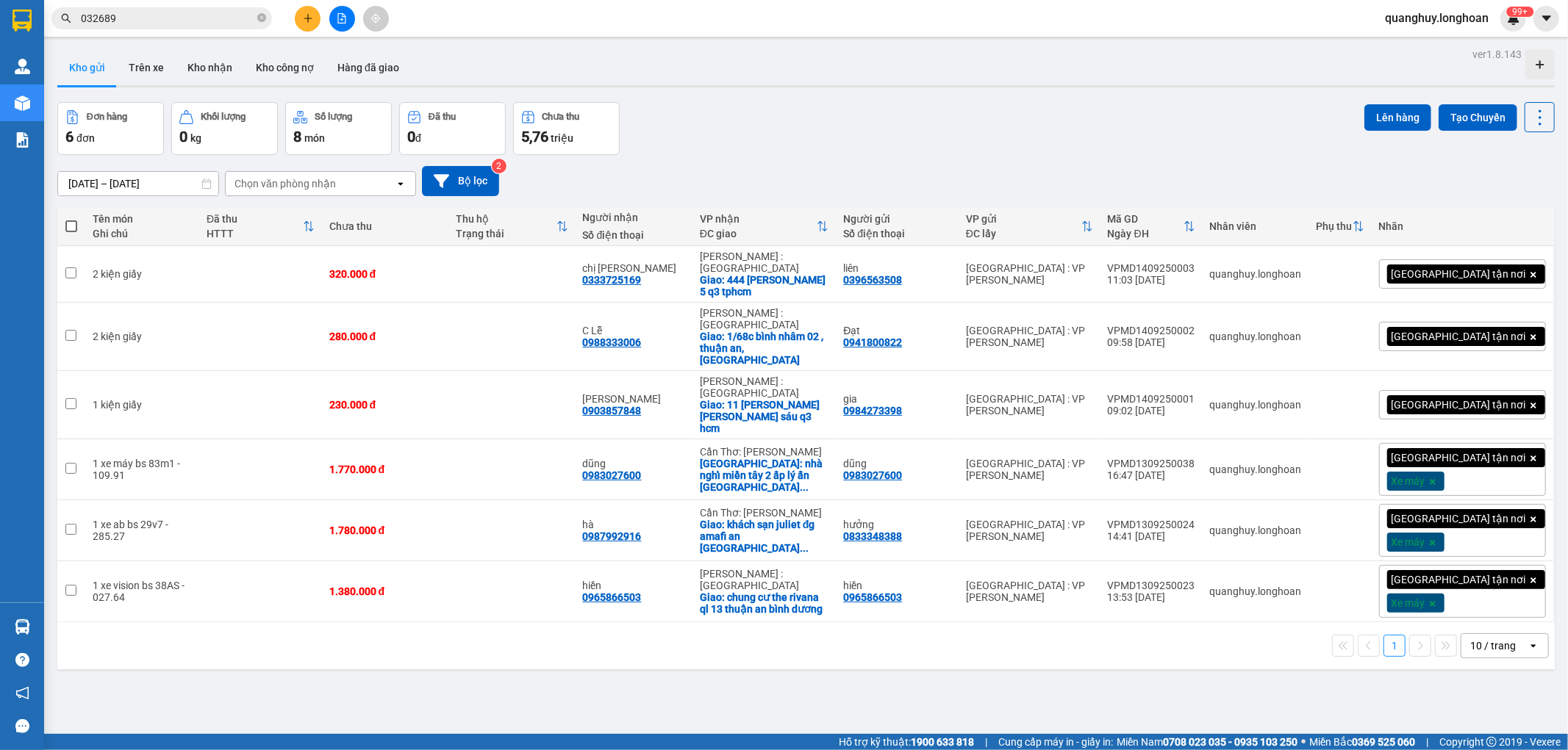
click at [1488, 639] on div "10 / trang" at bounding box center [1493, 646] width 46 height 15
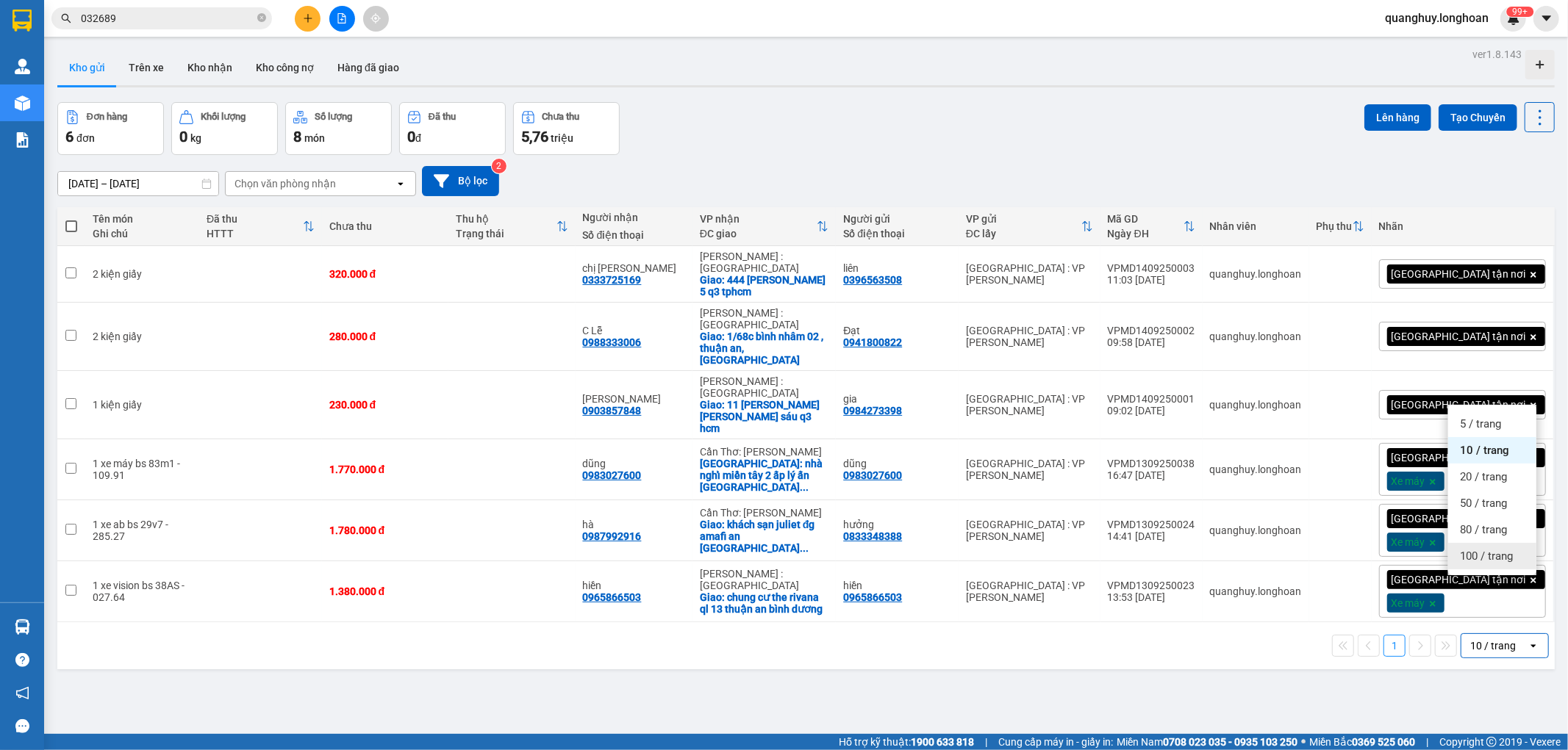
click at [1475, 556] on span "100 / trang" at bounding box center [1486, 556] width 53 height 15
